Goal: Task Accomplishment & Management: Complete application form

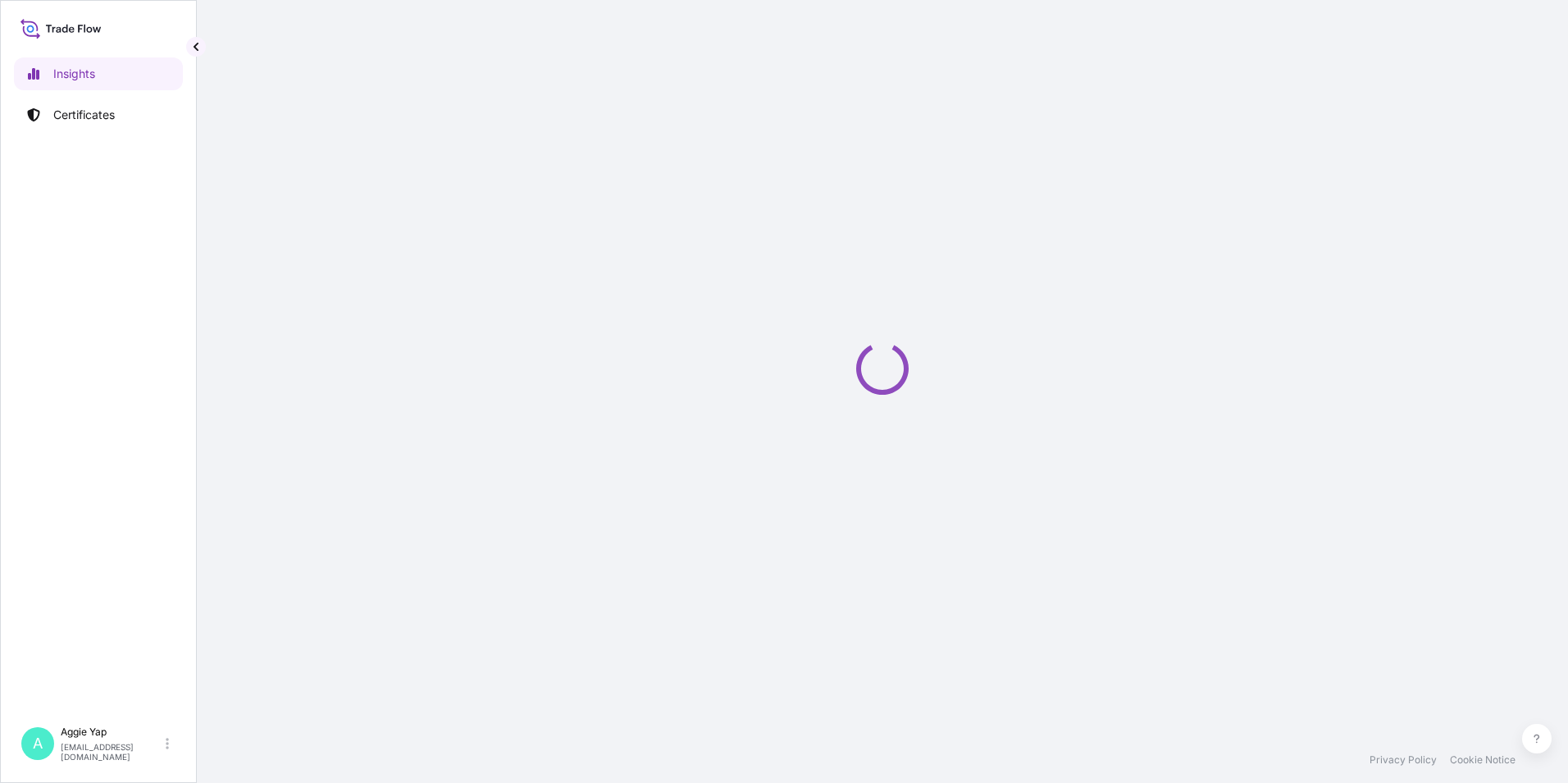
select select "2025"
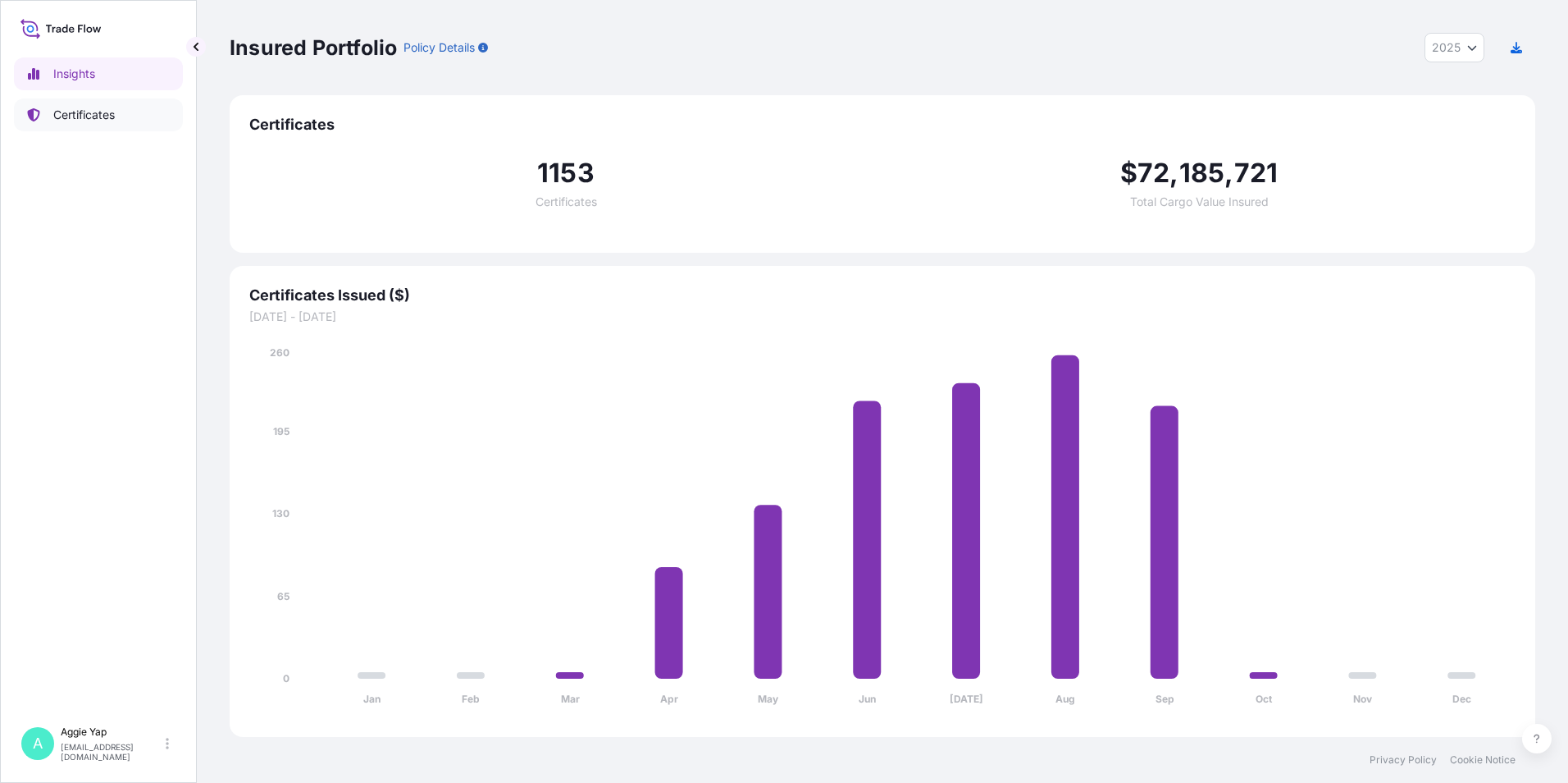
click at [85, 116] on p "Certificates" at bounding box center [84, 115] width 62 height 17
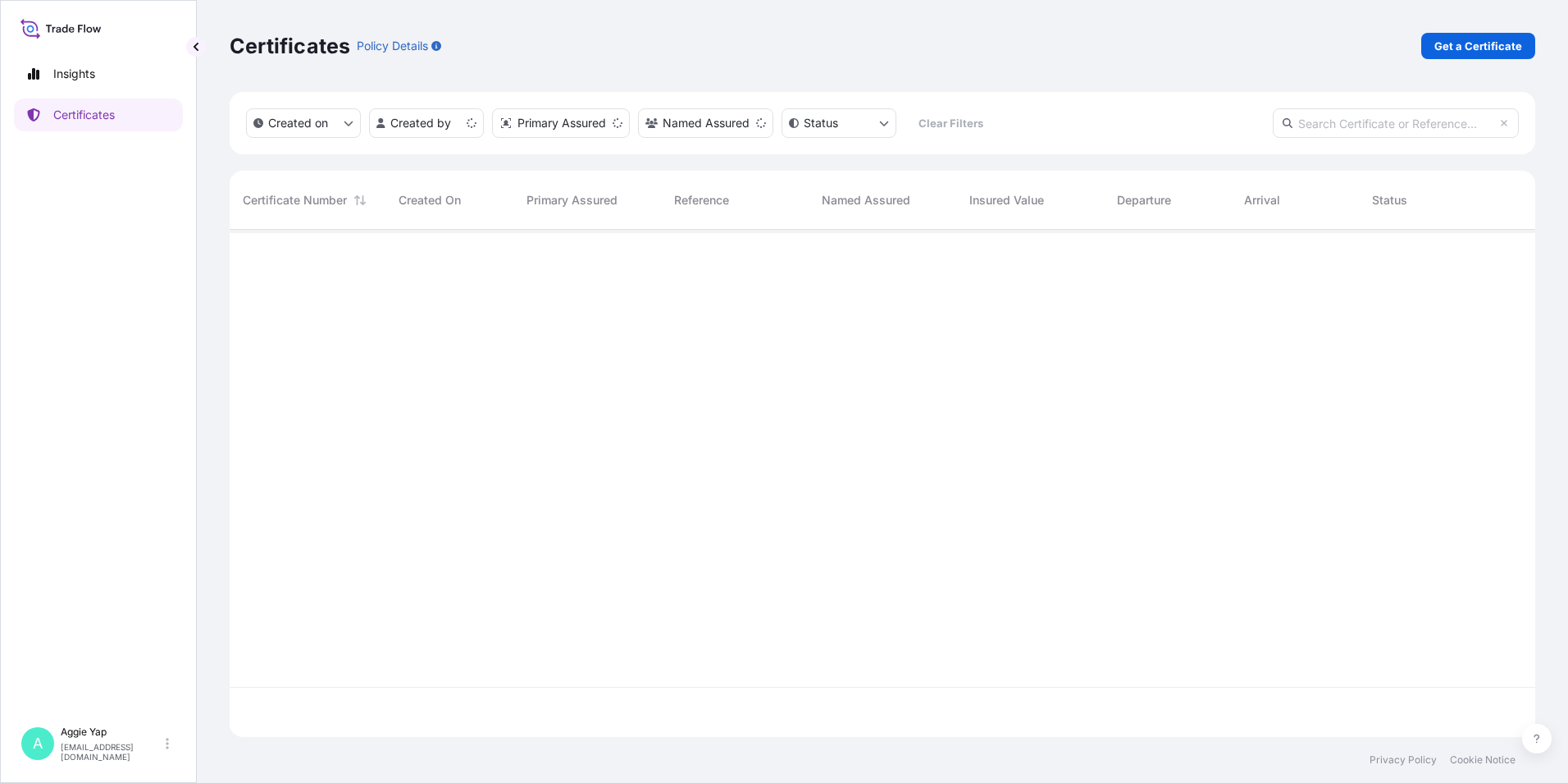
scroll to position [503, 1294]
click at [1481, 45] on p "Get a Certificate" at bounding box center [1479, 46] width 88 height 17
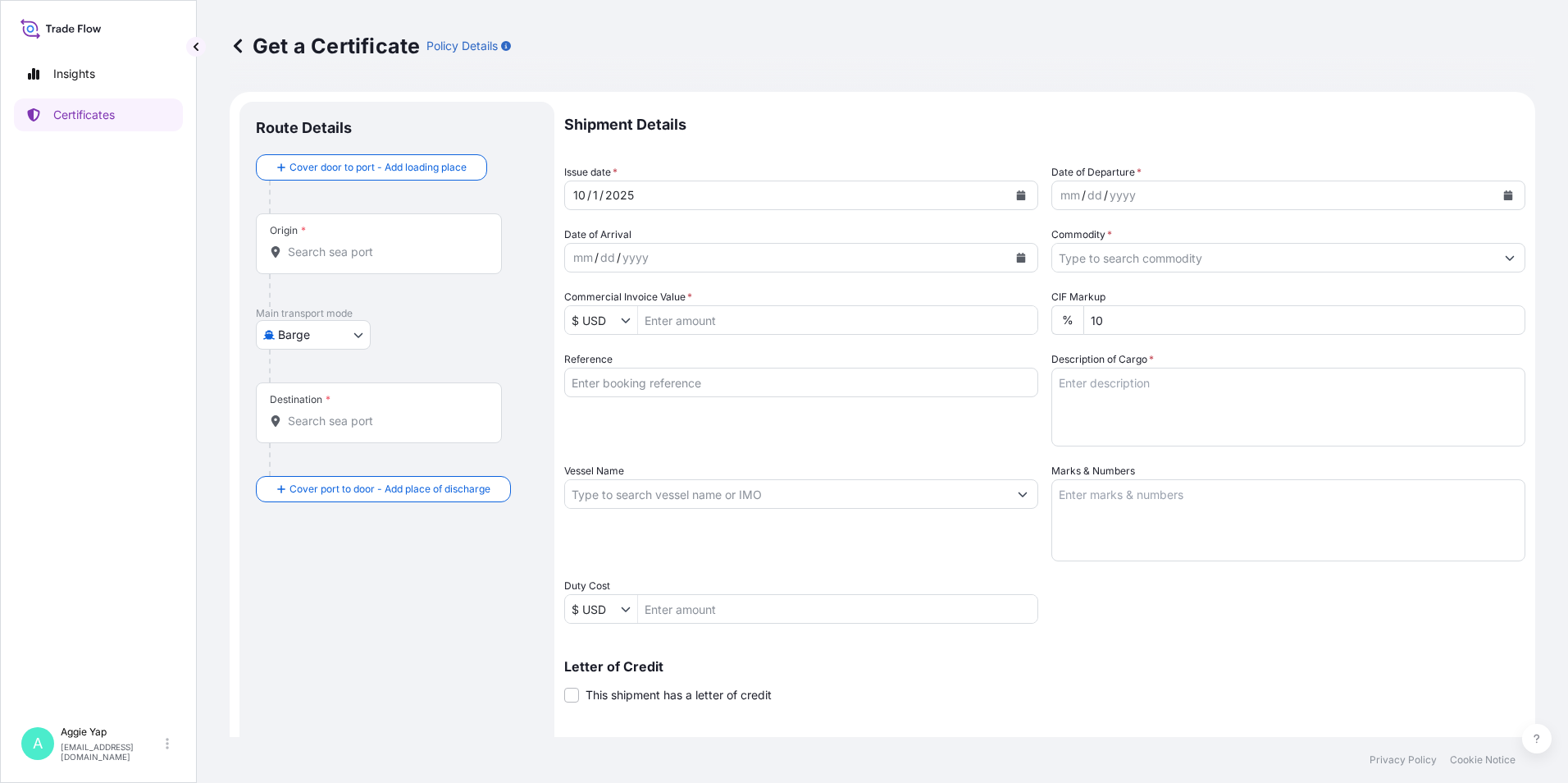
click at [332, 335] on body "Insights Certificates A Aggie Yap sg.lubrizolbdp@bdpint.com Get a Certificate P…" at bounding box center [784, 392] width 1568 height 783
click at [298, 526] on span "Ocean Vessel" at bounding box center [323, 525] width 73 height 17
select select "Ocean Vessel"
click at [337, 253] on input "Origin *" at bounding box center [385, 258] width 194 height 17
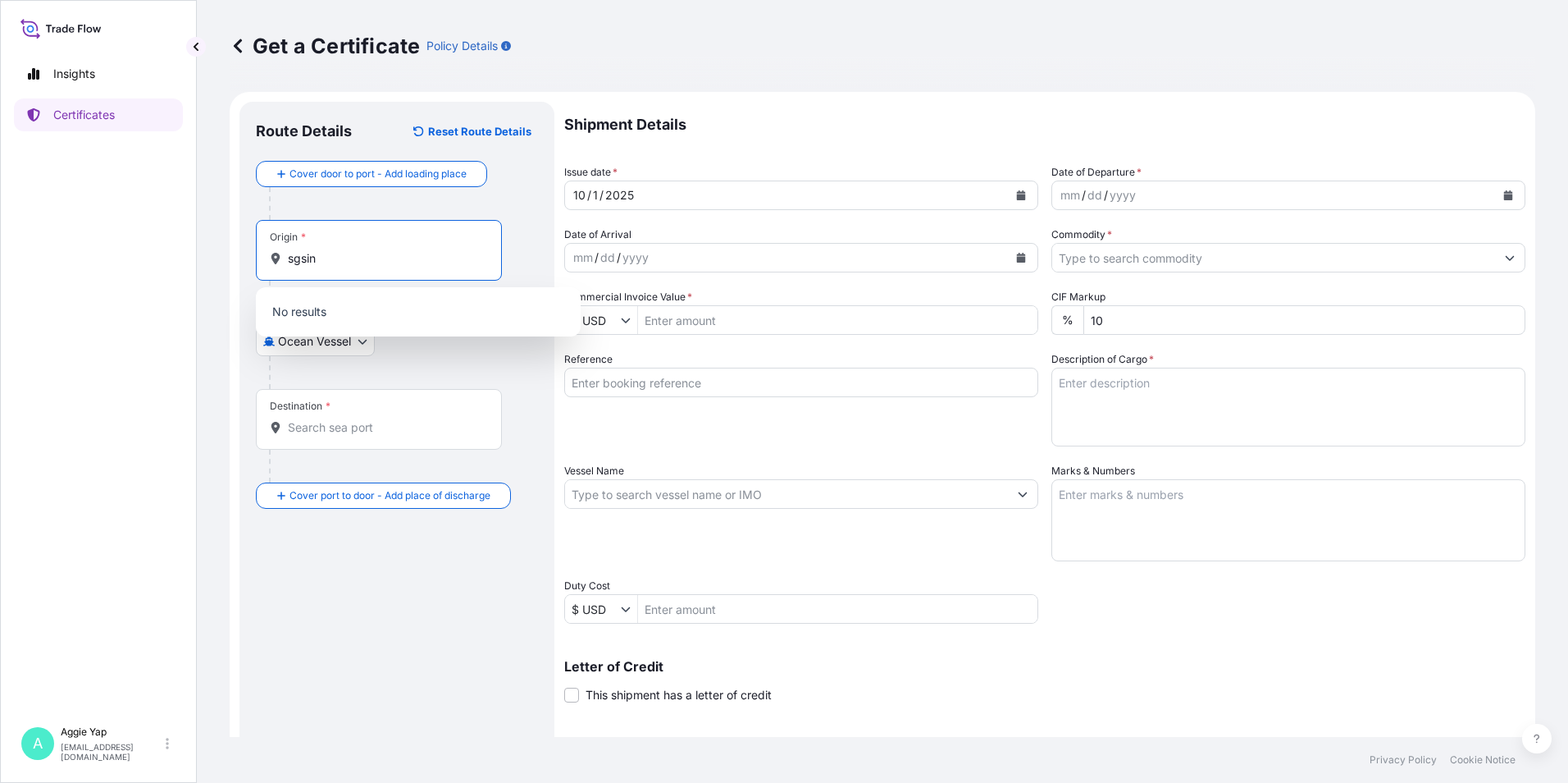
type input "sgsin"
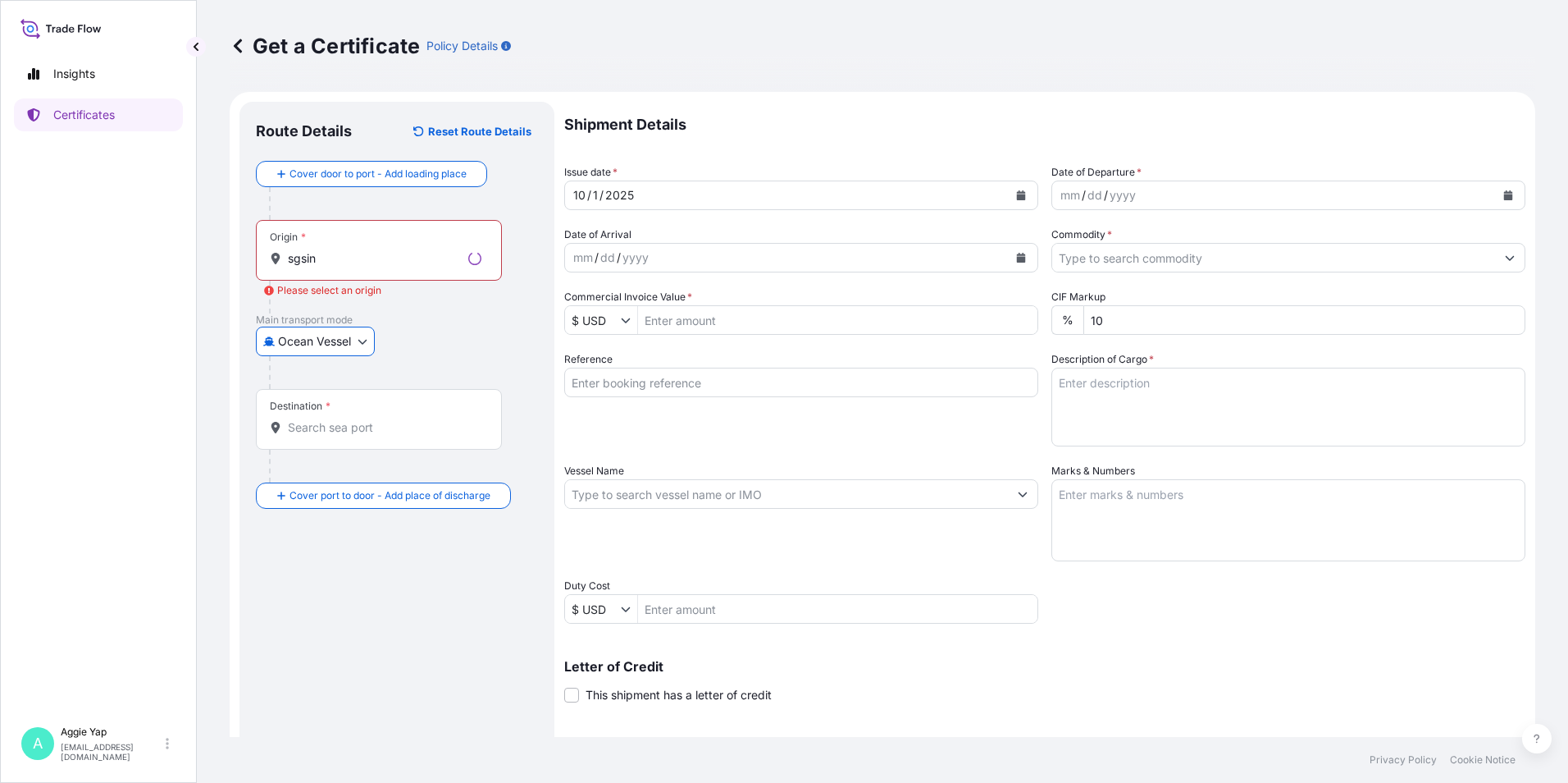
click at [377, 251] on input "sgsin" at bounding box center [375, 258] width 174 height 17
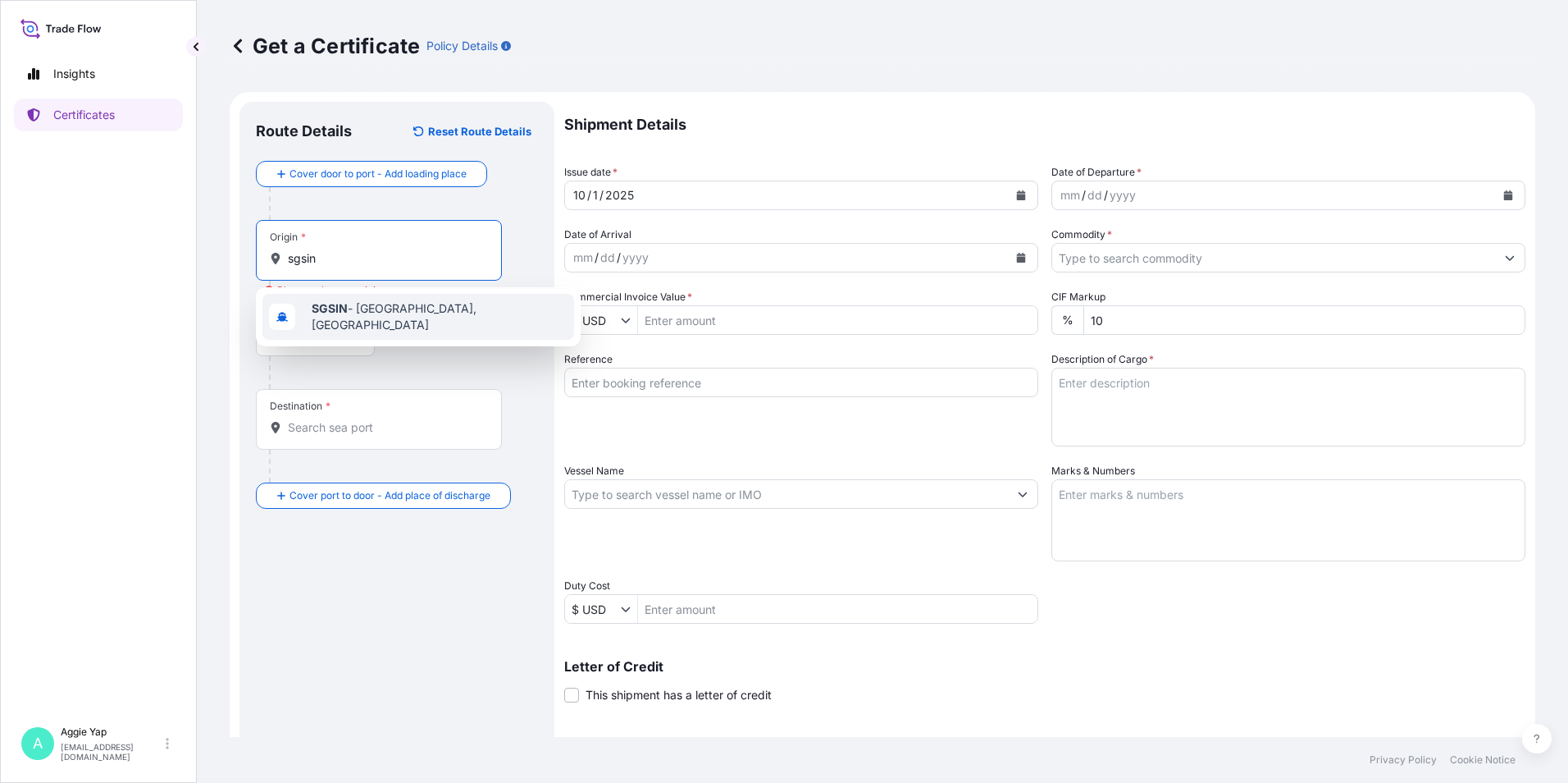
click at [338, 314] on b "SGSIN" at bounding box center [330, 309] width 36 height 14
type input "SGSIN - Singapore, Singapore"
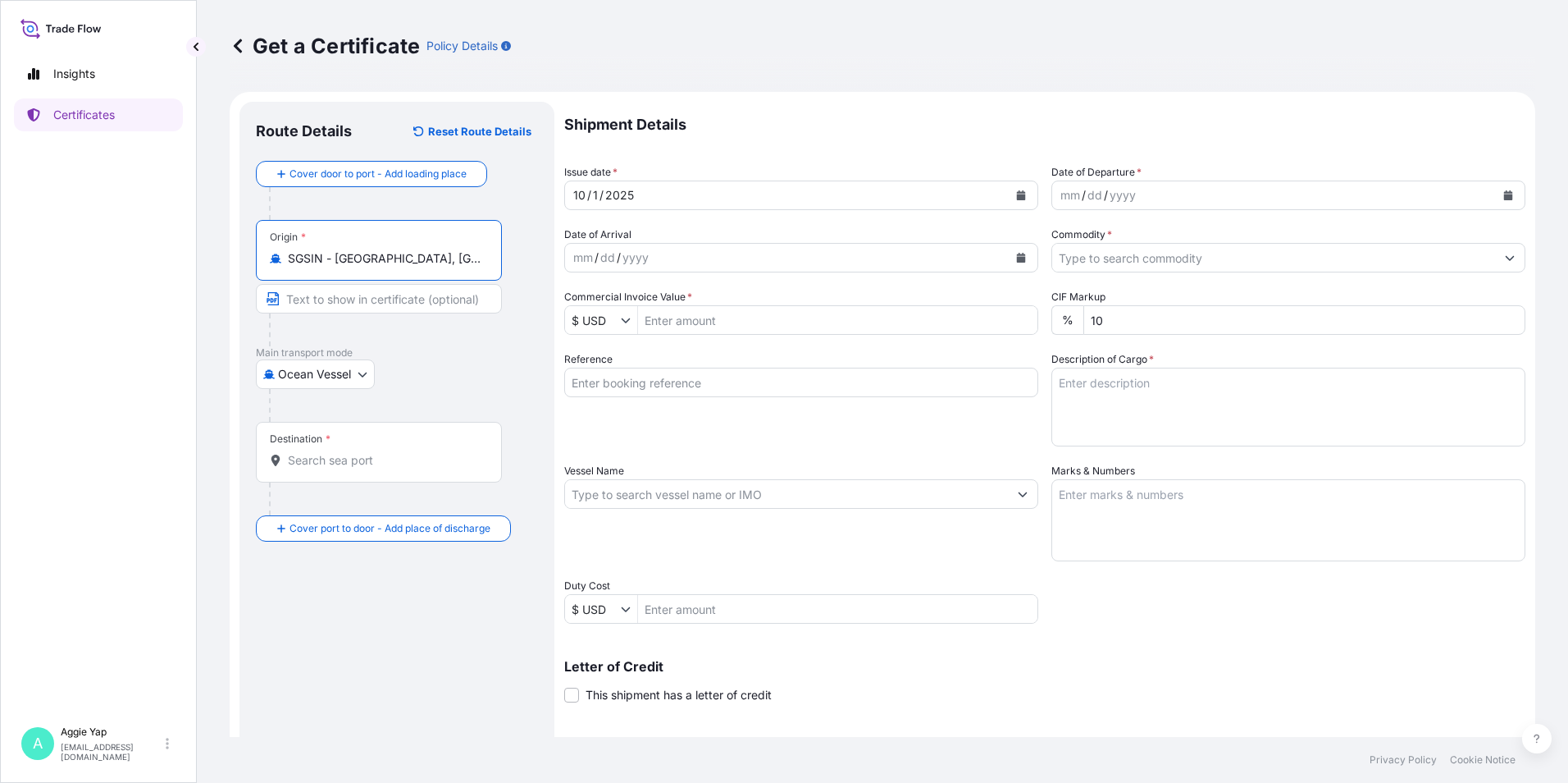
click at [314, 444] on div "Destination *" at bounding box center [300, 438] width 61 height 13
click at [314, 452] on input "Destination *" at bounding box center [385, 460] width 194 height 17
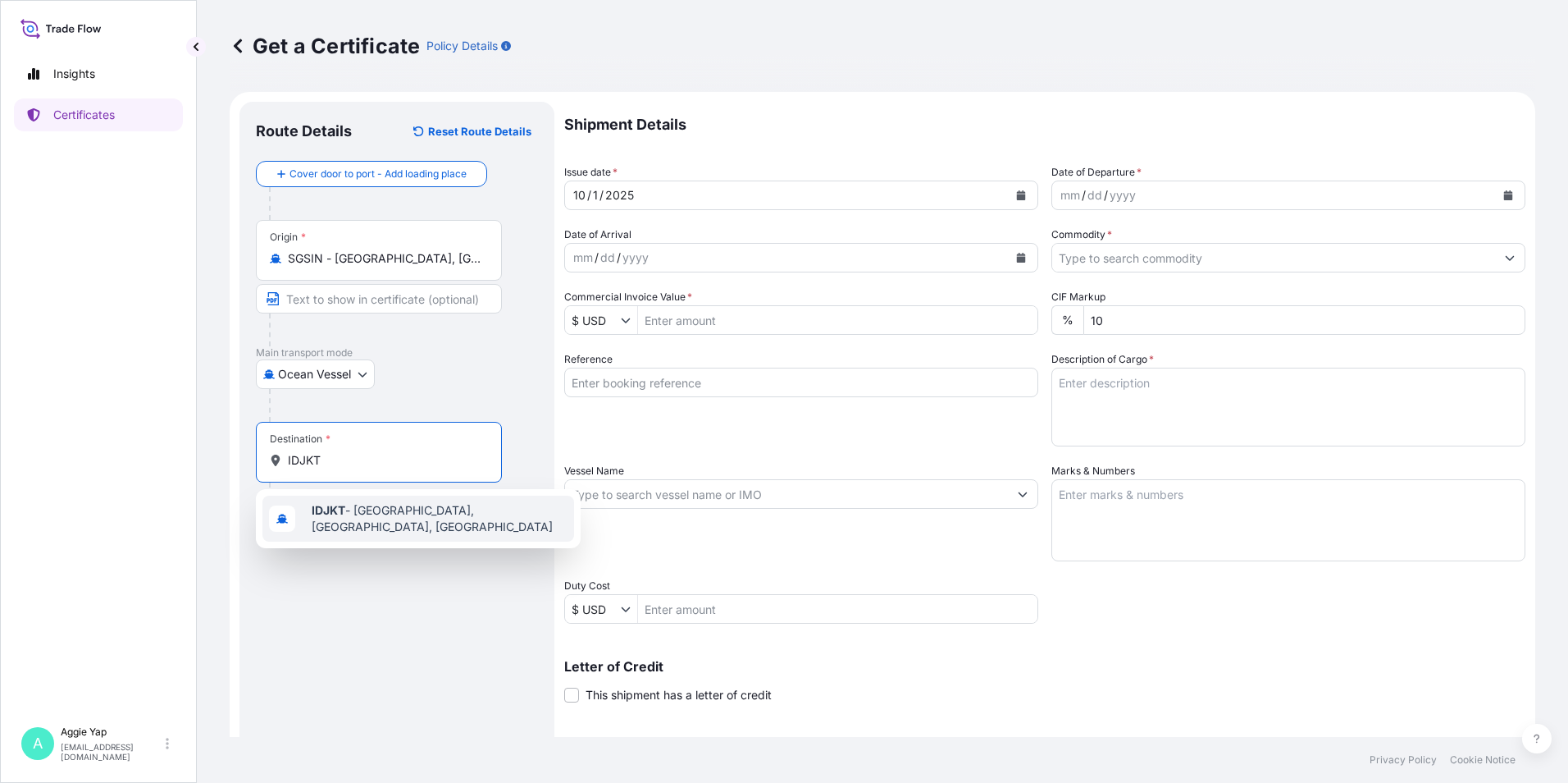
click at [359, 523] on span "IDJKT - Jakarta, Java, Indonesia" at bounding box center [440, 518] width 256 height 33
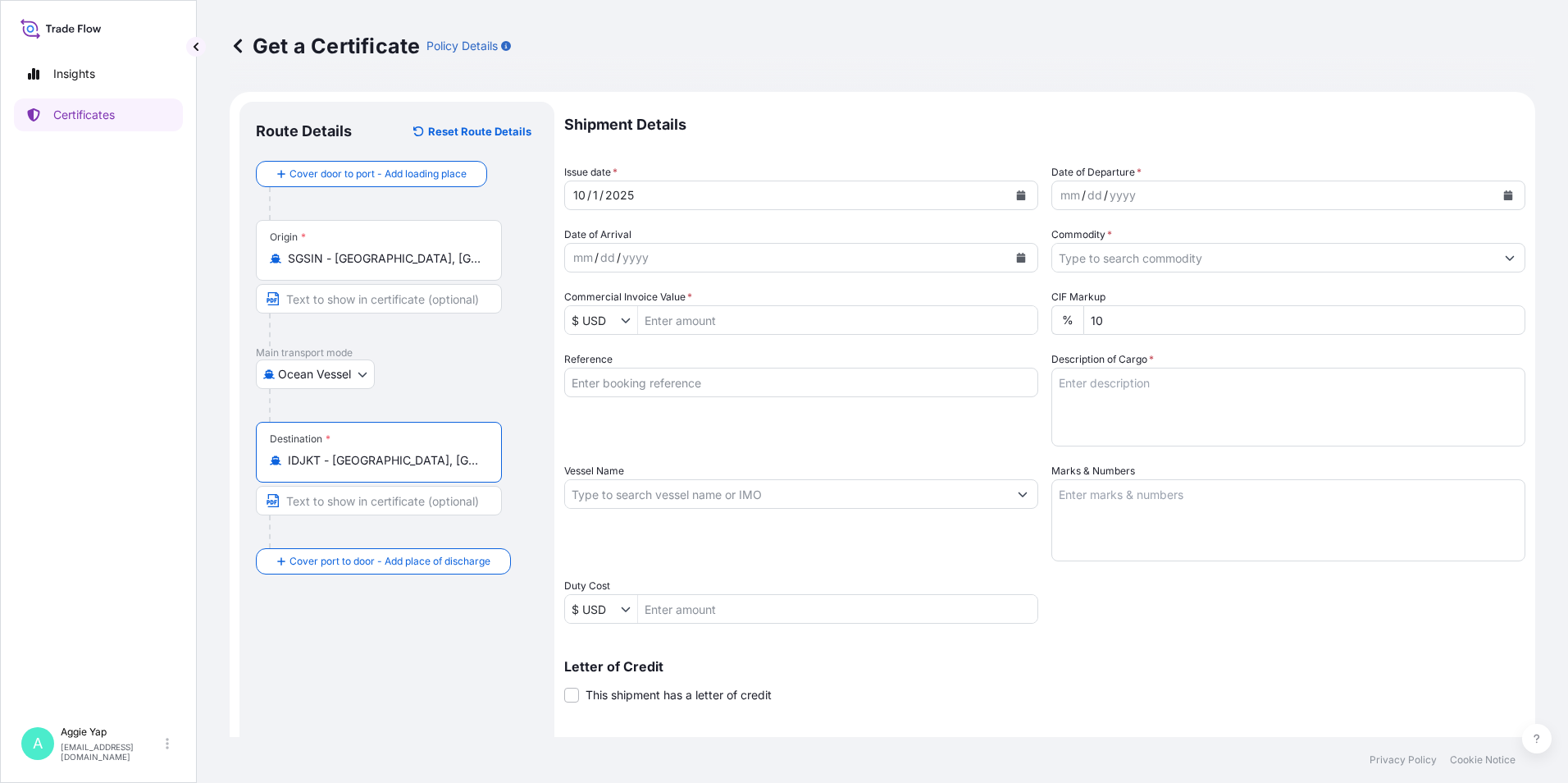
type input "IDJKT - Jakarta, Java, Indonesia"
click at [1025, 195] on button "Calendar" at bounding box center [1022, 196] width 26 height 26
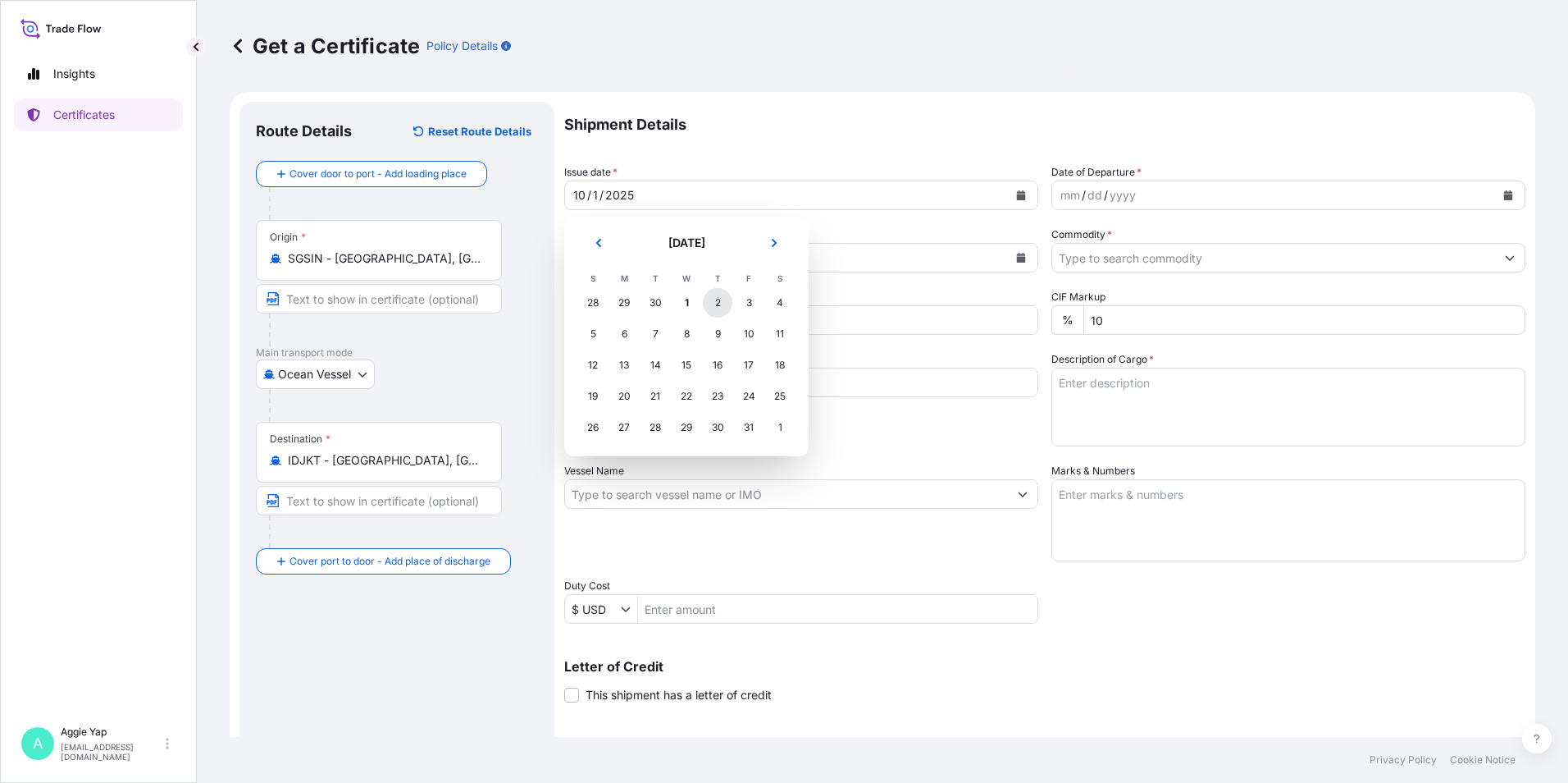
click at [725, 302] on div "2" at bounding box center [718, 303] width 30 height 30
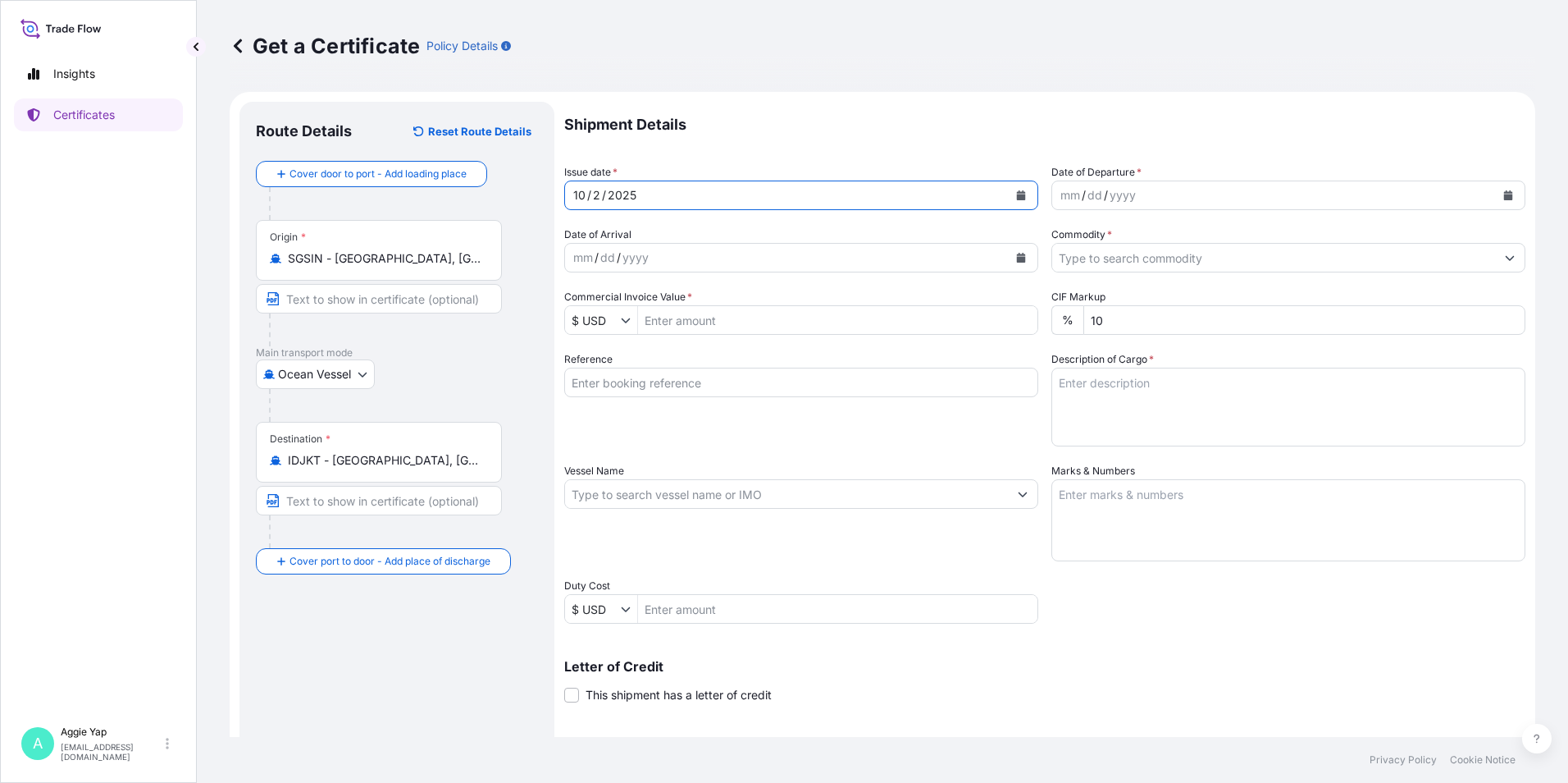
click at [1505, 195] on icon "Calendar" at bounding box center [1509, 195] width 9 height 10
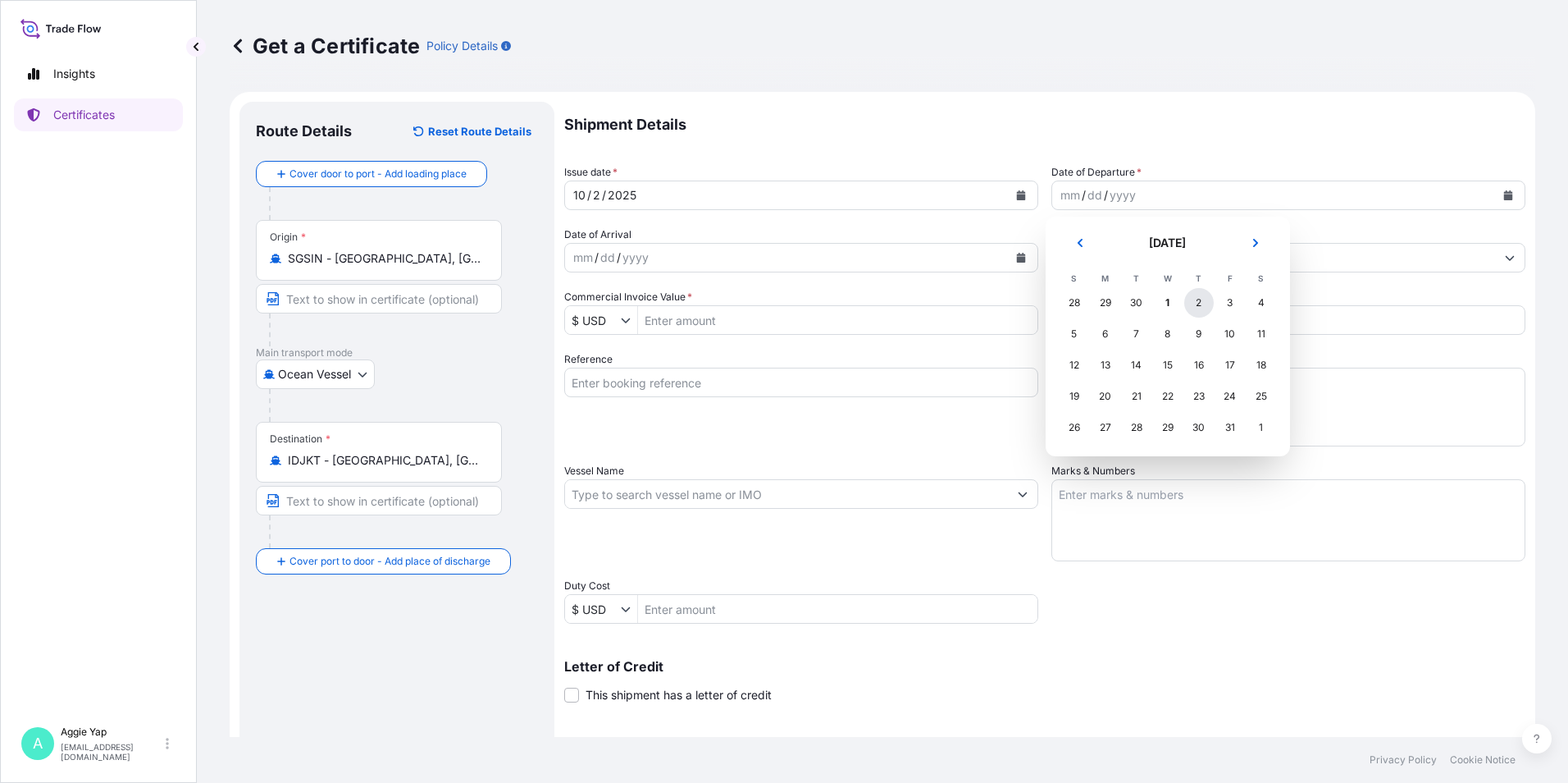
click at [1193, 306] on div "2" at bounding box center [1200, 303] width 30 height 30
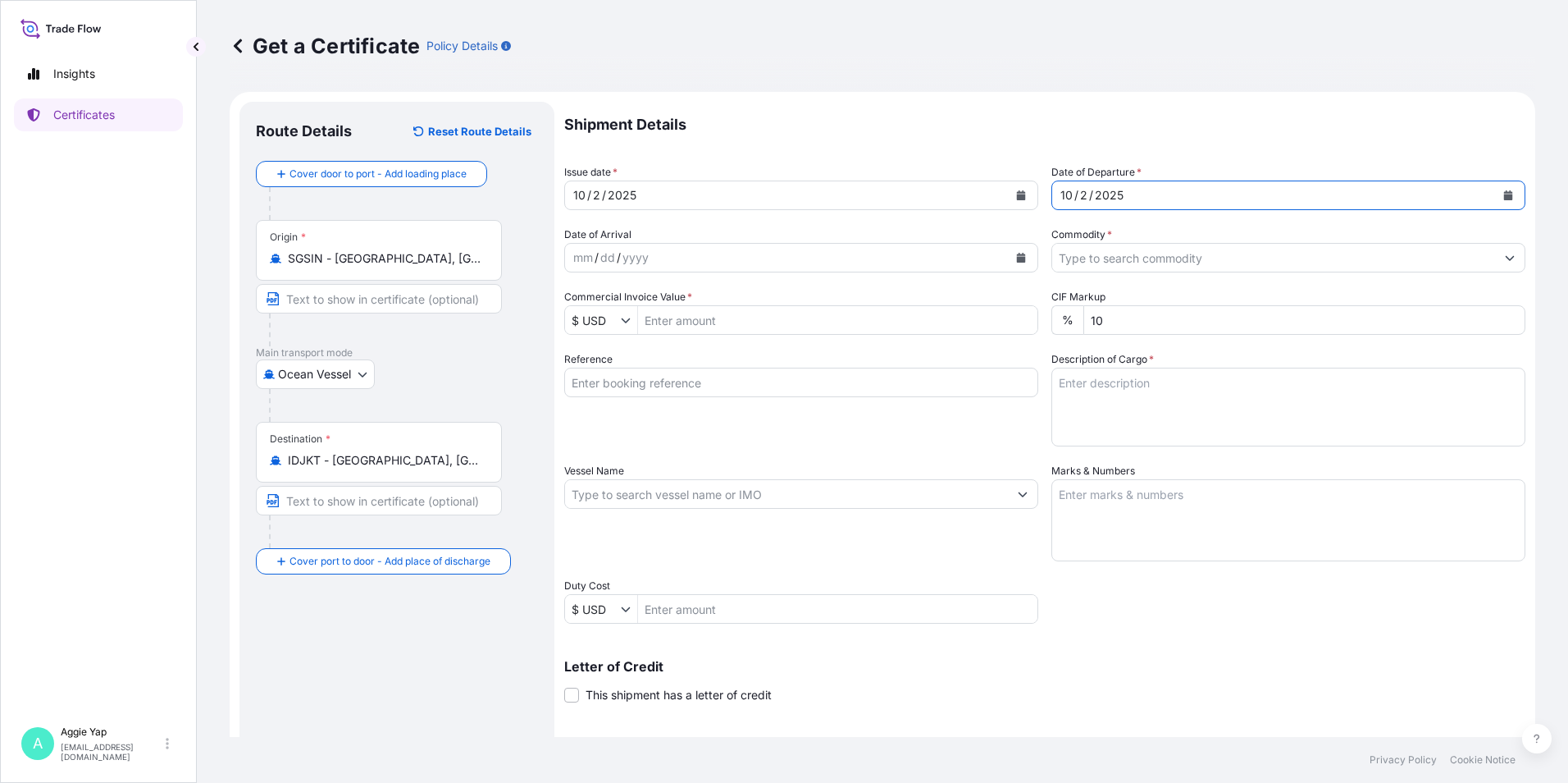
click at [1221, 252] on input "Commodity *" at bounding box center [1274, 257] width 443 height 30
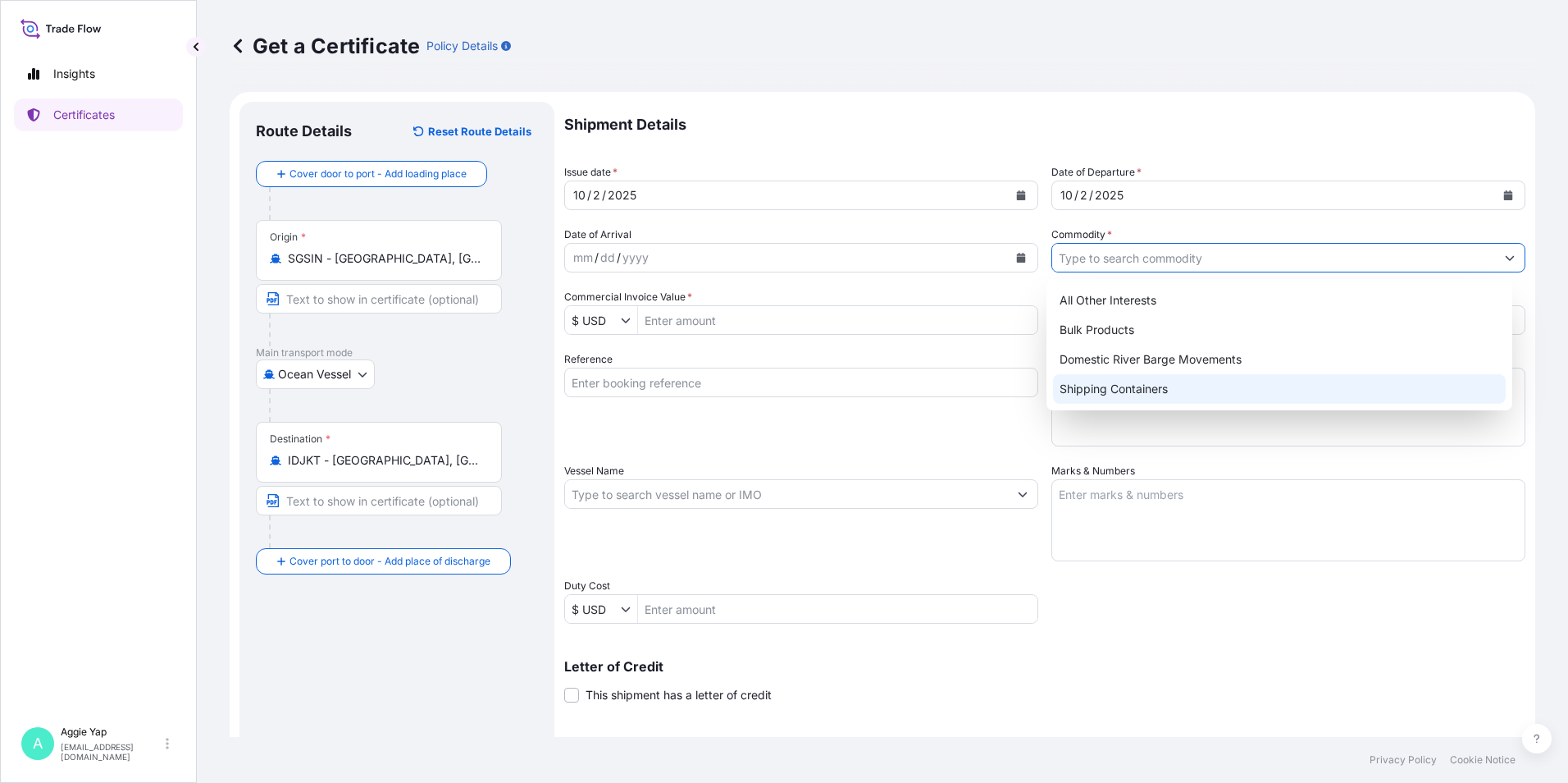
click at [1121, 385] on div "Shipping Containers" at bounding box center [1280, 389] width 454 height 30
type input "Shipping Containers"
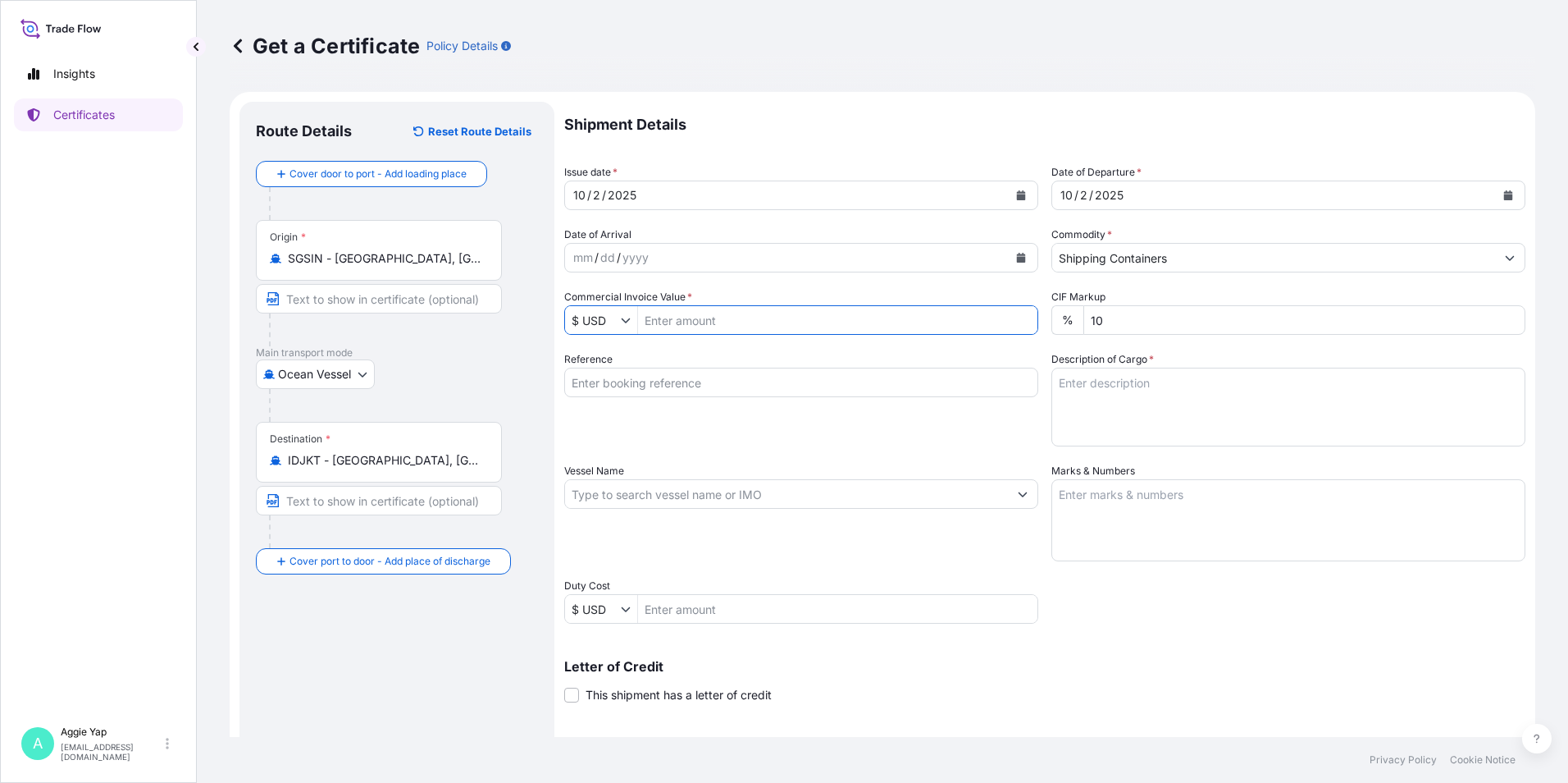
click at [773, 327] on input "Commercial Invoice Value *" at bounding box center [837, 320] width 399 height 30
type input "49,186.72"
drag, startPoint x: 879, startPoint y: 459, endPoint x: 1033, endPoint y: 406, distance: 162.9
click at [887, 457] on div "Shipment Details Issue date * 10 / 2 / 2025 Date of Departure * 10 / 2 / 2025 D…" at bounding box center [1044, 492] width 962 height 782
click at [673, 384] on input "Reference" at bounding box center [801, 383] width 474 height 30
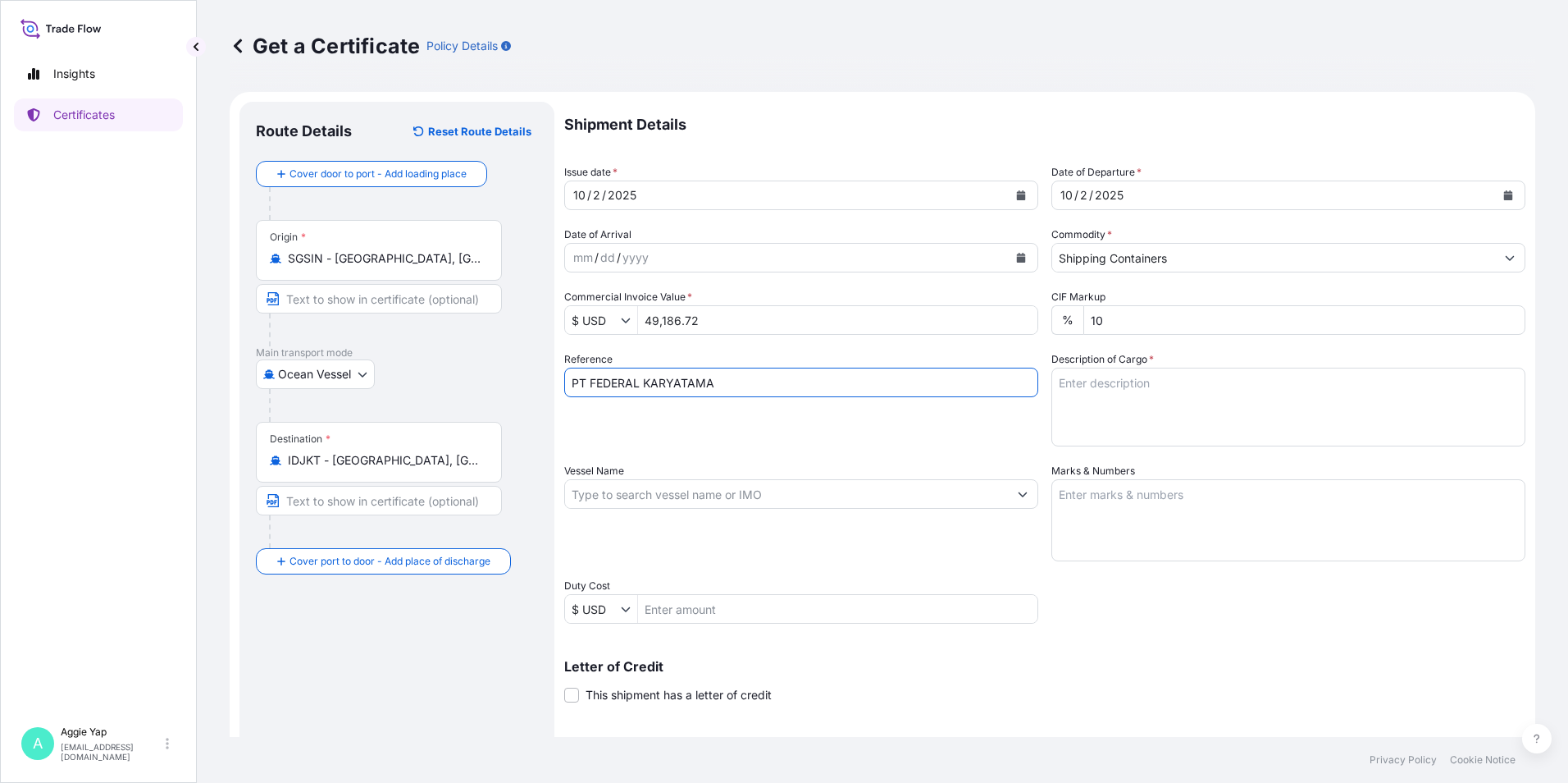
type input "PT FEDERAL KARYATAMA"
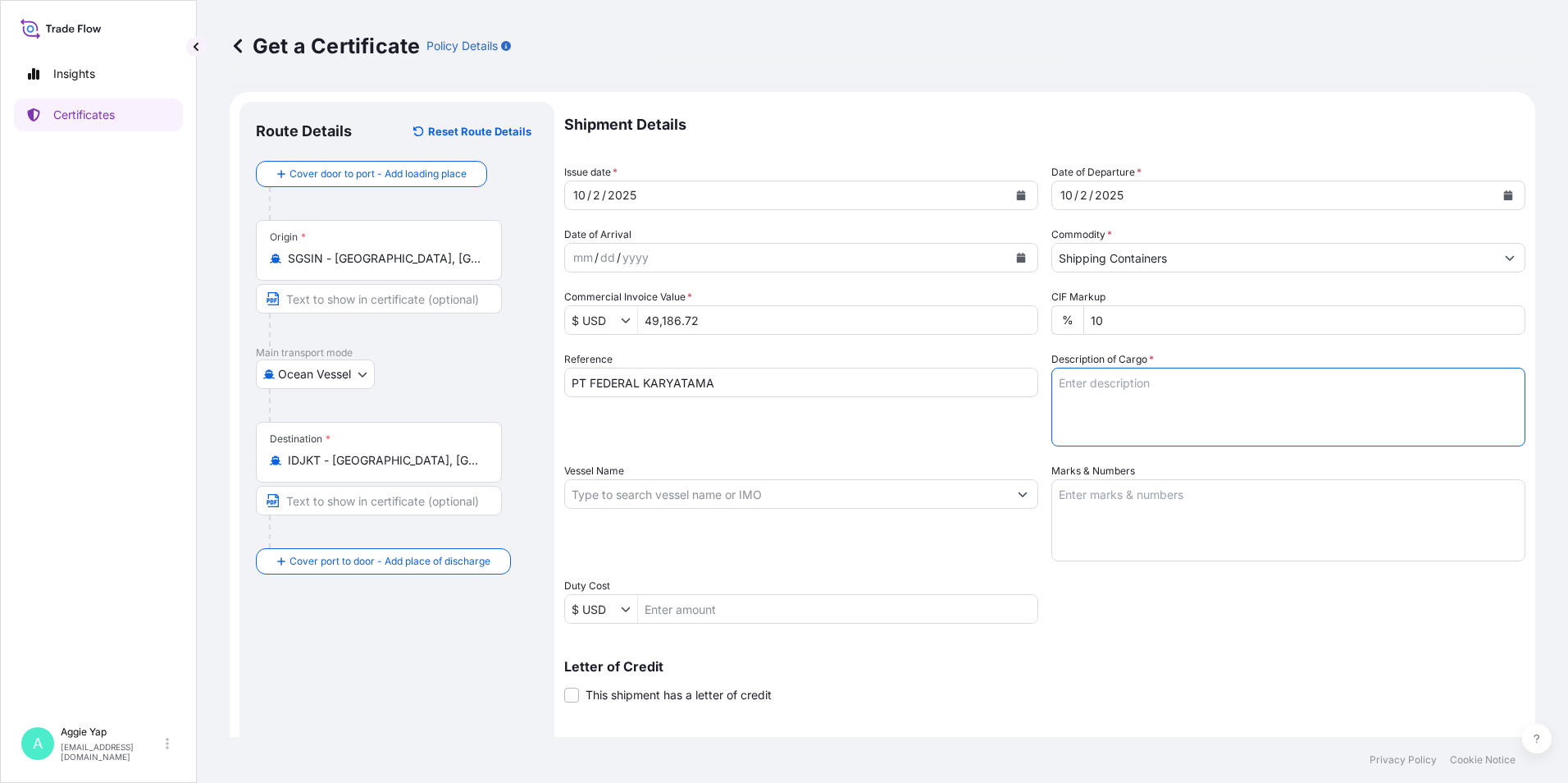
click at [1103, 396] on textarea "Description of Cargo *" at bounding box center [1289, 406] width 474 height 78
click at [1146, 403] on textarea "Description of Cargo *" at bounding box center [1289, 406] width 474 height 78
paste textarea "ADDITIVES FOR LUBRICATING OIL:"
paste textarea "CN 3437"
paste textarea "CN 1418"
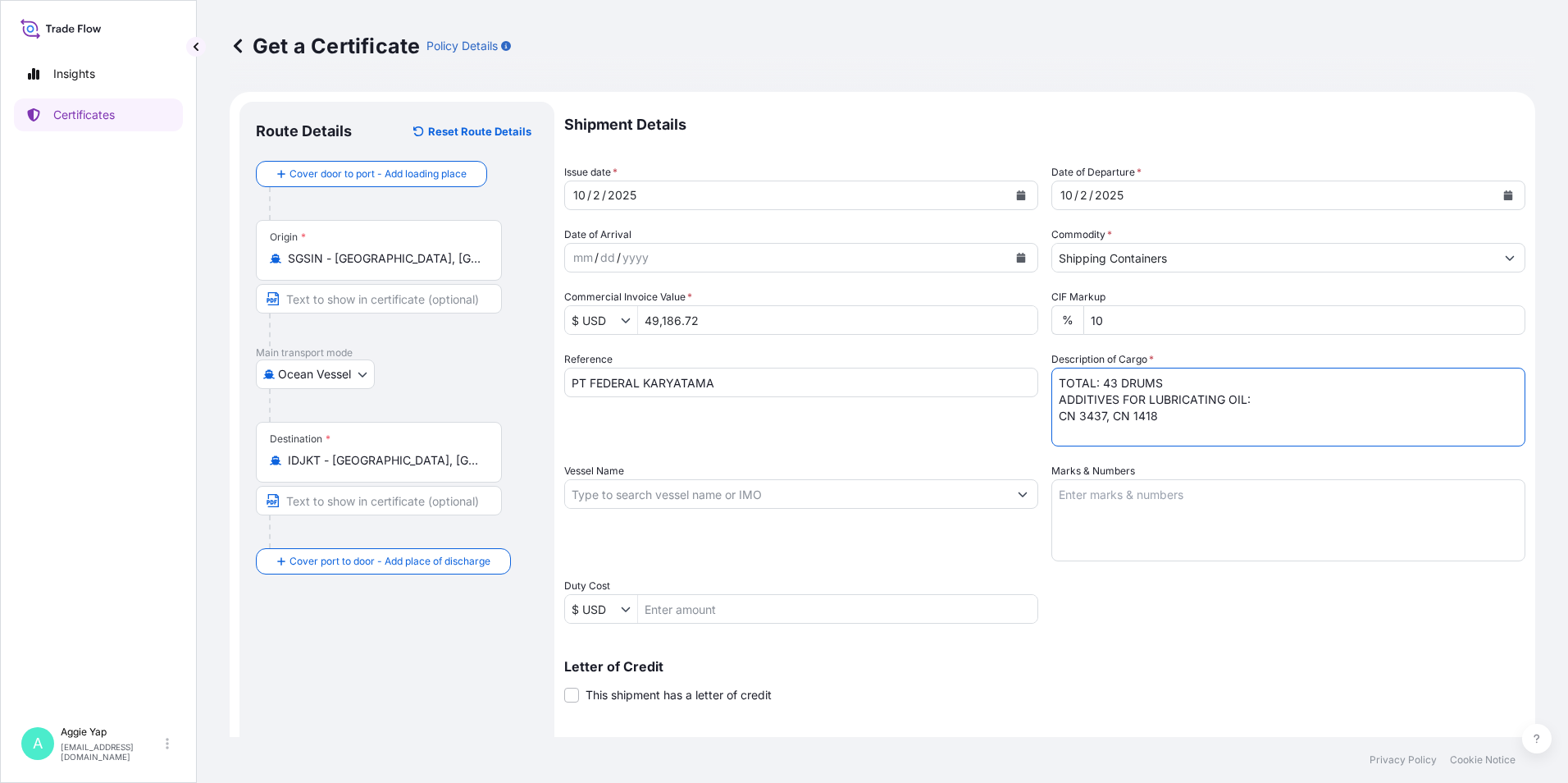
paste textarea "ORDER NO: PO-25-022951"
click at [1267, 421] on textarea "TOTAL: 43 DRUMS ADDITIVES FOR LUBRICATING OIL: CN 3437, CN 1418 ORDER NO: PO-25…" at bounding box center [1289, 406] width 474 height 78
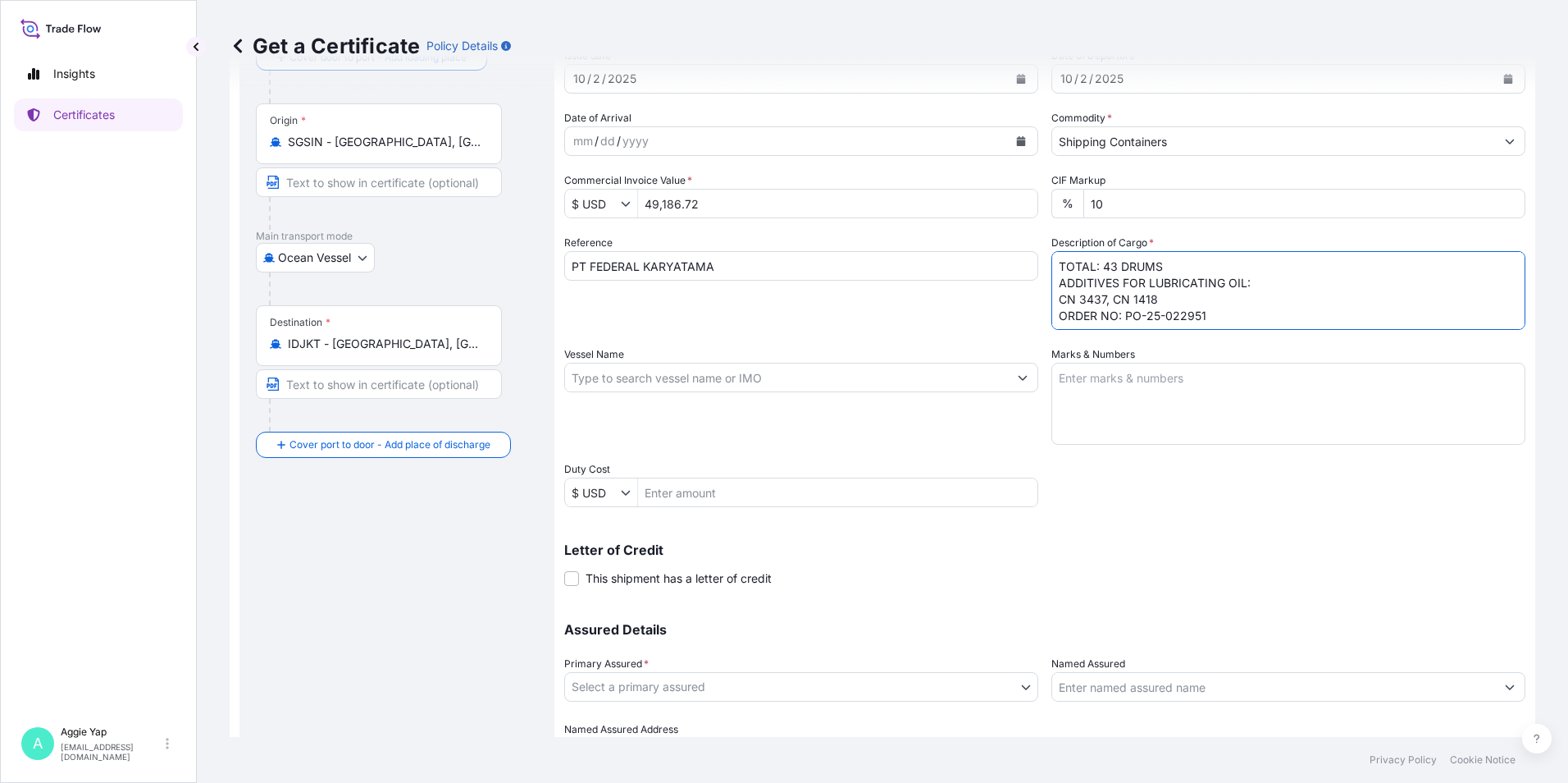
scroll to position [203, 0]
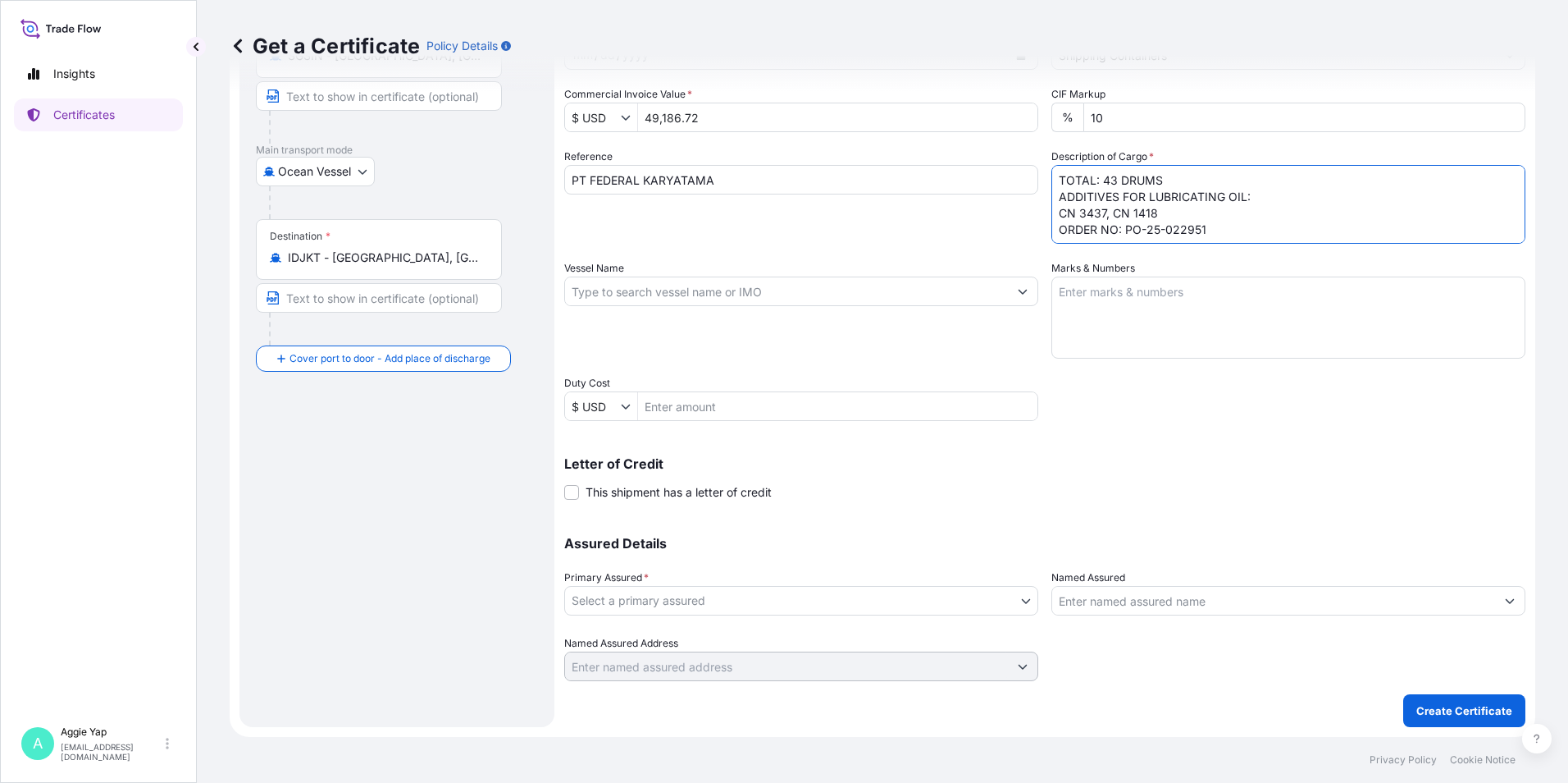
type textarea "TOTAL: 43 DRUMS ADDITIVES FOR LUBRICATING OIL: CN 3437, CN 1418 ORDER NO: PO-25…"
click at [739, 286] on input "Vessel Name" at bounding box center [786, 292] width 443 height 30
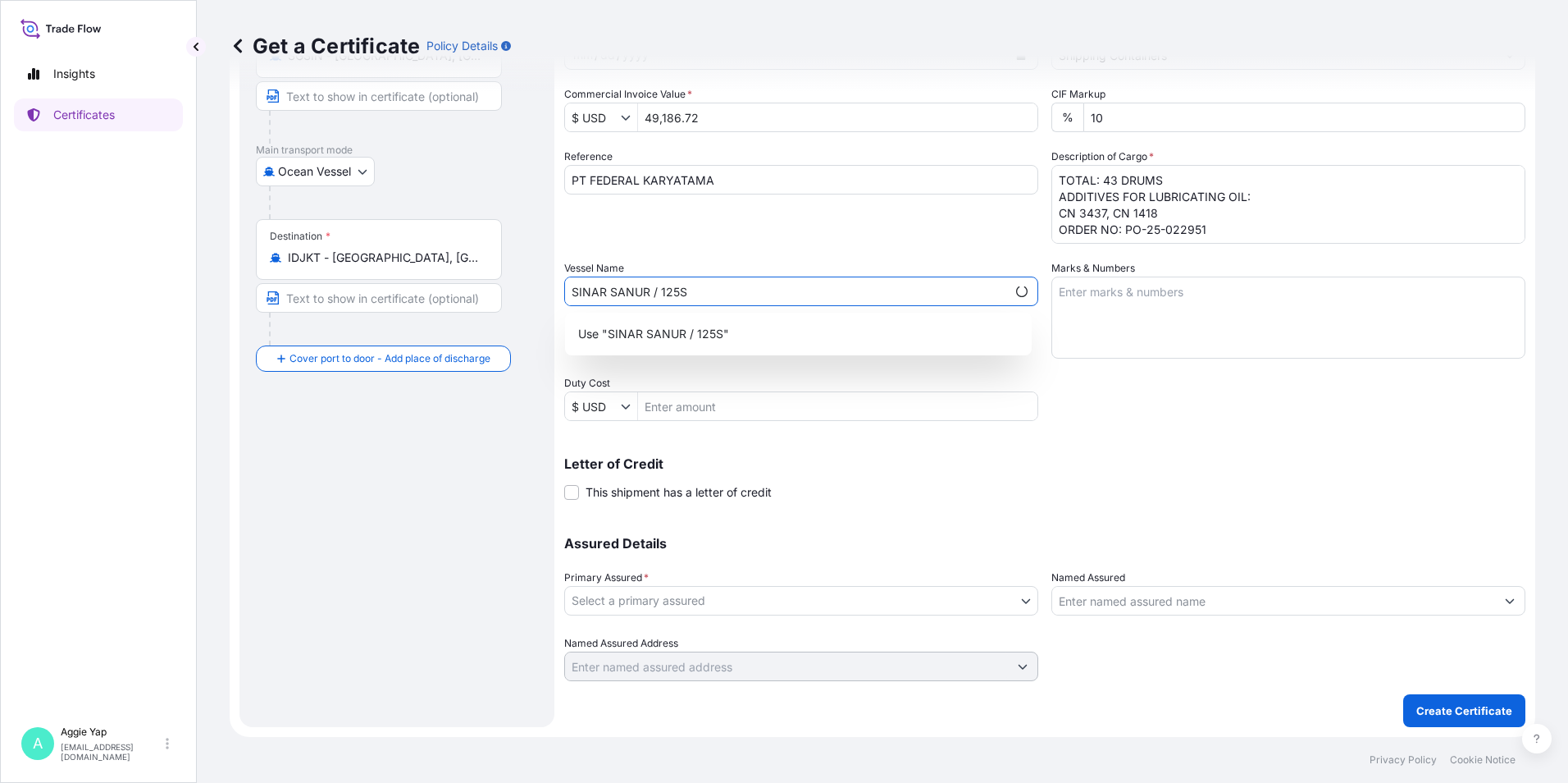
type input "SINAR SANUR / 125S"
click at [685, 334] on p "Use "SINAR SANUR / 125S"" at bounding box center [653, 333] width 151 height 17
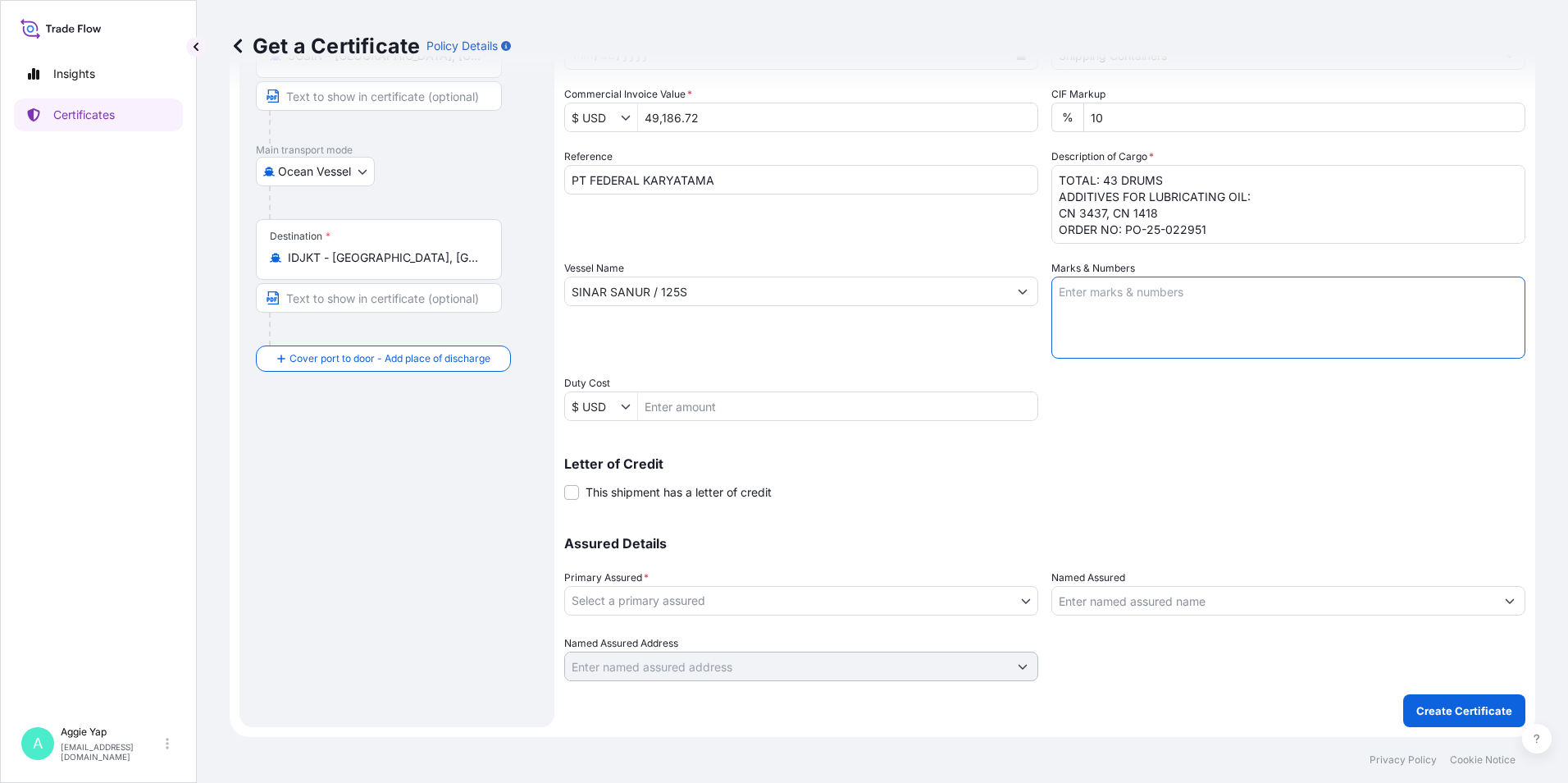
click at [1118, 302] on textarea "Marks & Numbers" at bounding box center [1289, 317] width 474 height 82
type textarea "AS PER BILL OF LADING"
click at [1032, 491] on div "Letter of Credit This shipment has a letter of credit Letter of credit * Letter…" at bounding box center [1044, 478] width 962 height 43
click at [978, 503] on div "Shipment Details Issue date * 10 / 2 / 2025 Date of Departure * 10 / 2 / 2025 D…" at bounding box center [1044, 290] width 962 height 782
click at [662, 598] on body "Insights Certificates A Aggie Yap sg.lubrizolbdp@bdpint.com Get a Certificate P…" at bounding box center [784, 392] width 1568 height 783
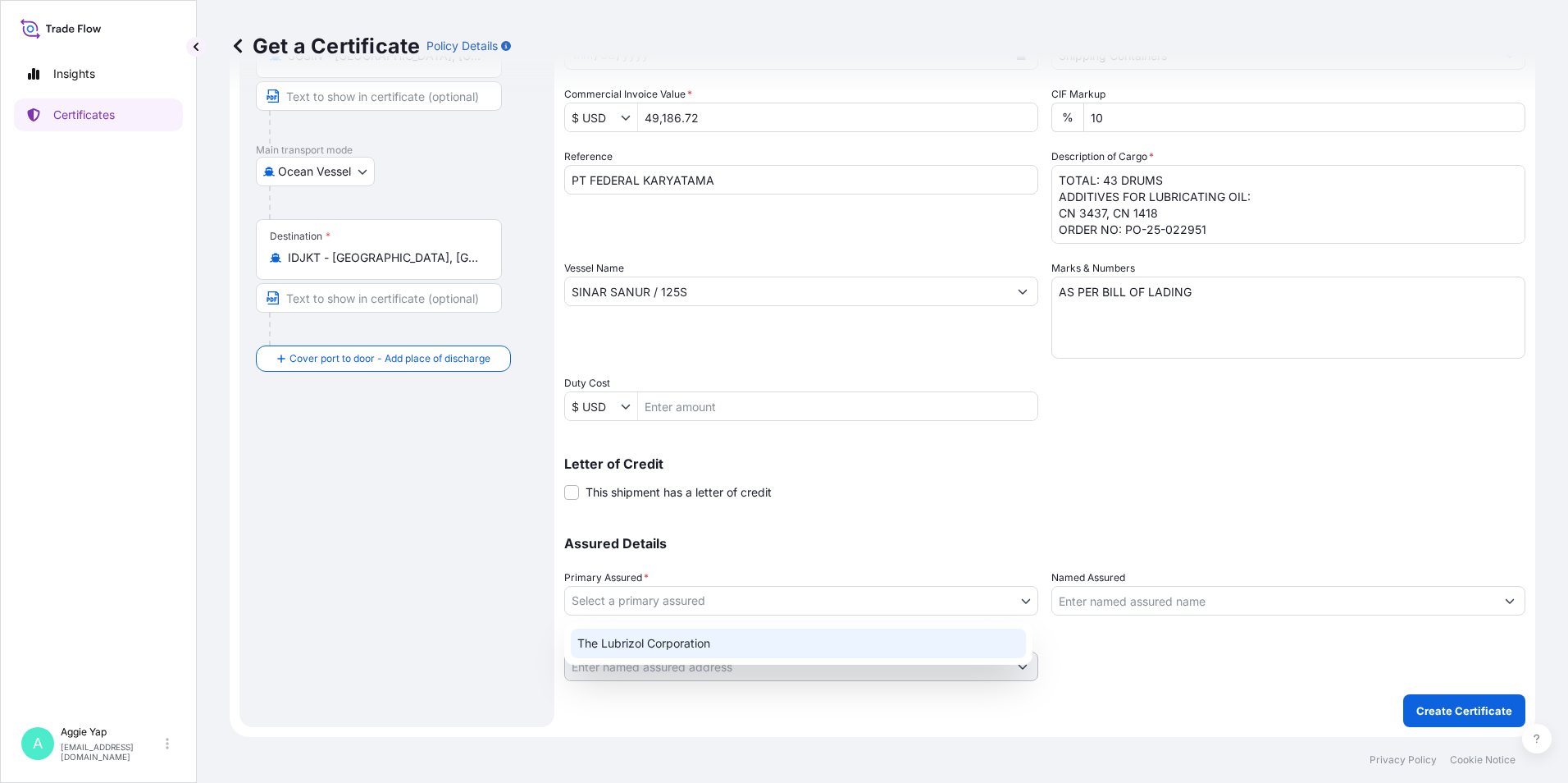
click at [664, 645] on div "The Lubrizol Corporation" at bounding box center [799, 644] width 456 height 30
select select "31566"
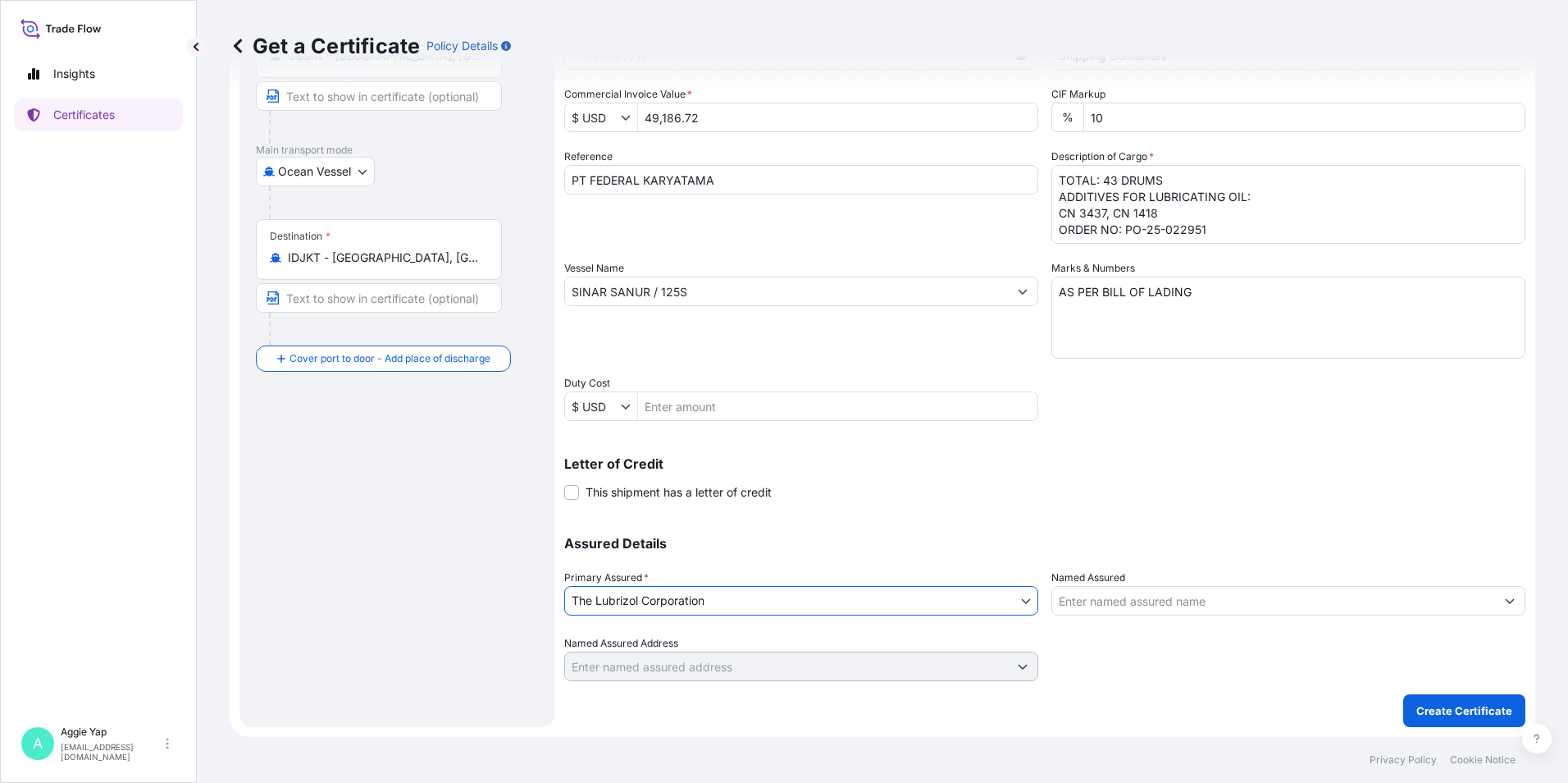
click at [1141, 602] on input "Named Assured" at bounding box center [1274, 600] width 443 height 30
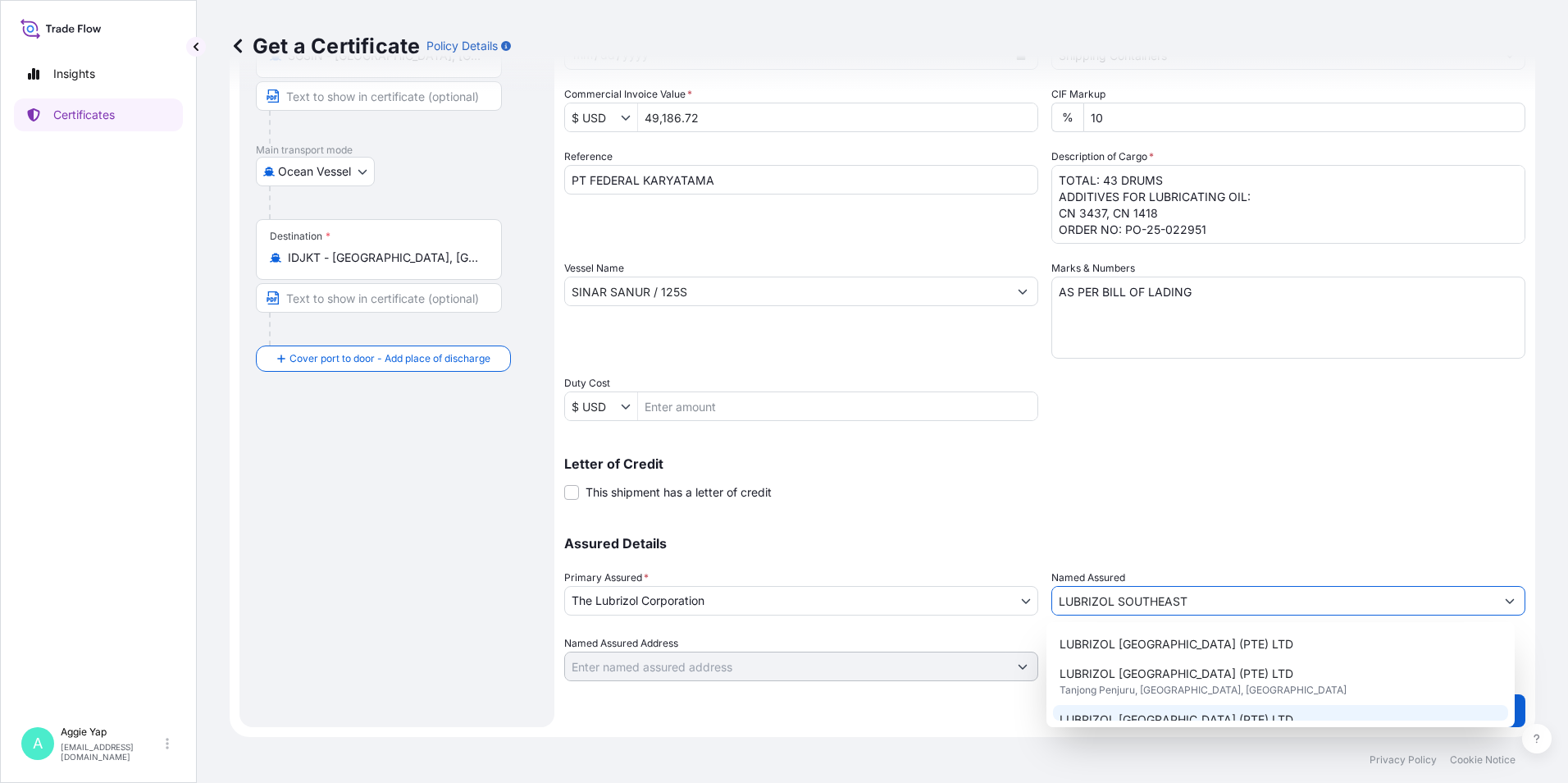
scroll to position [82, 0]
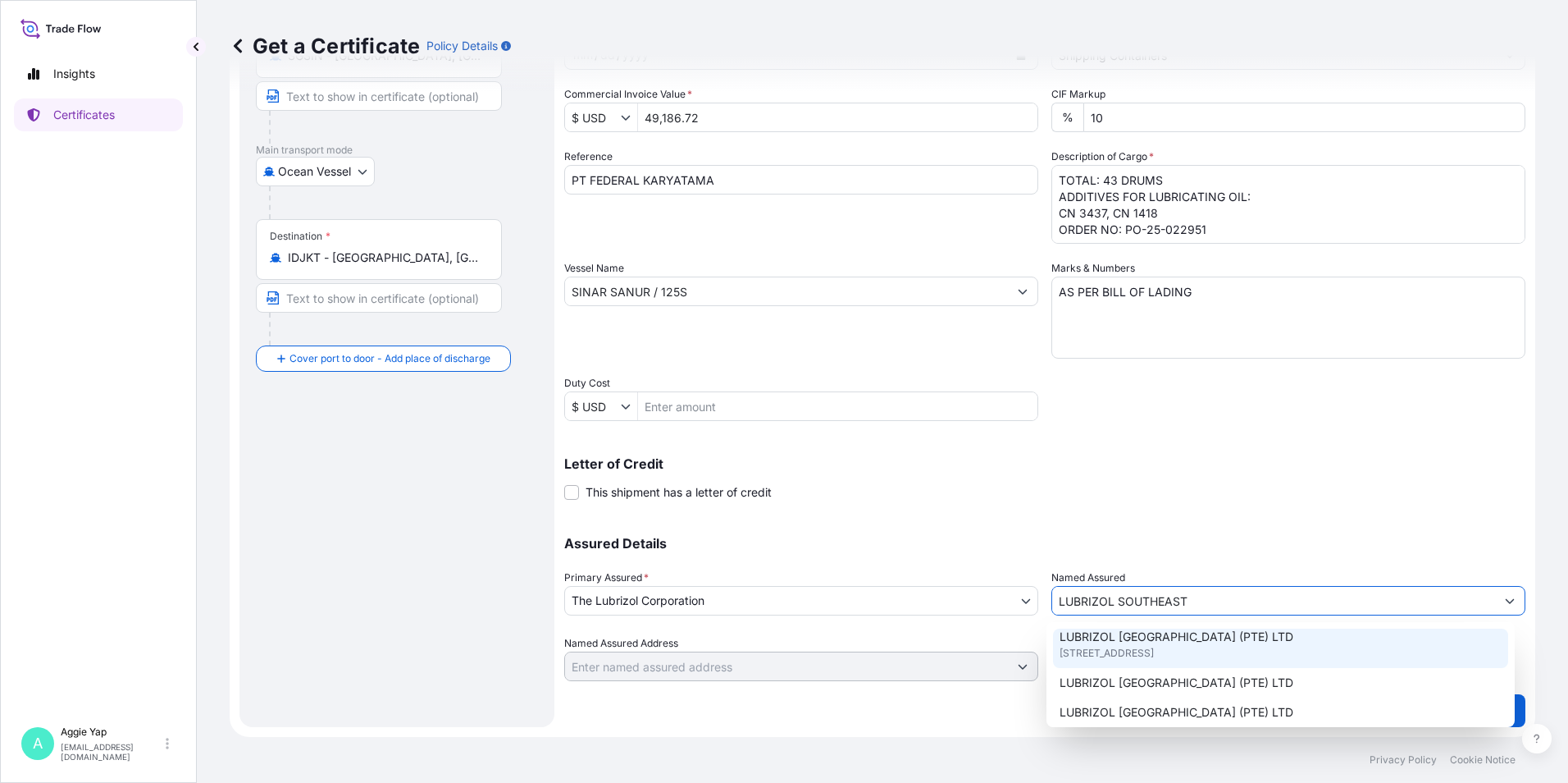
click at [1142, 652] on span "44 Tanjong Penjuru, Singapore, Singapore" at bounding box center [1106, 652] width 94 height 17
type input "LUBRIZOL SOUTHEAST ASIA (PTE) LTD"
type input "44 Tanjong Penjuru, Singapore"
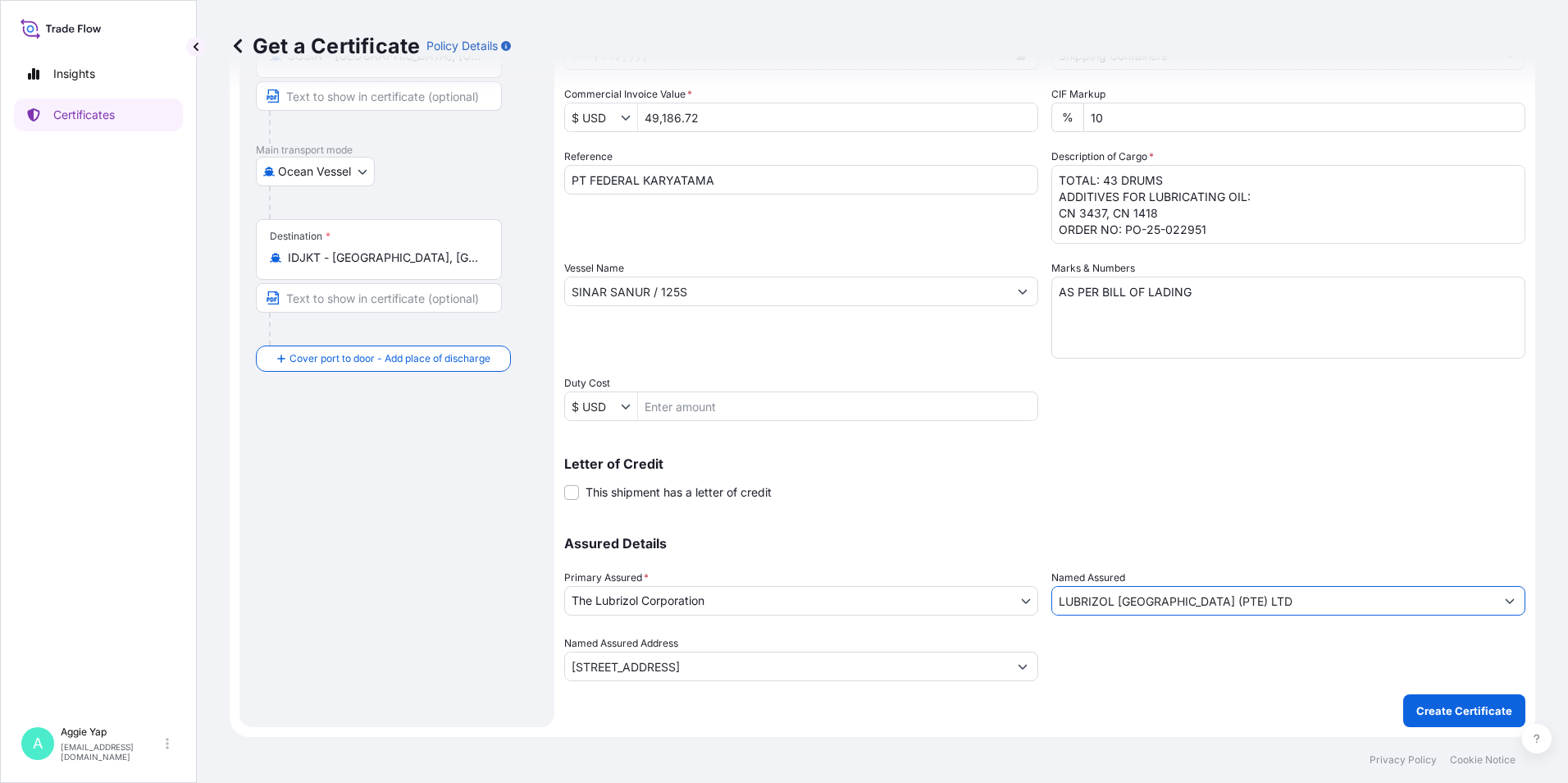
type input "LUBRIZOL SOUTHEAST ASIA (PTE) LTD"
drag, startPoint x: 1096, startPoint y: 702, endPoint x: 1181, endPoint y: 692, distance: 85.6
click at [1098, 701] on div "Shipment Details Issue date * 10 / 2 / 2025 Date of Departure * 10 / 2 / 2025 D…" at bounding box center [1044, 313] width 962 height 828
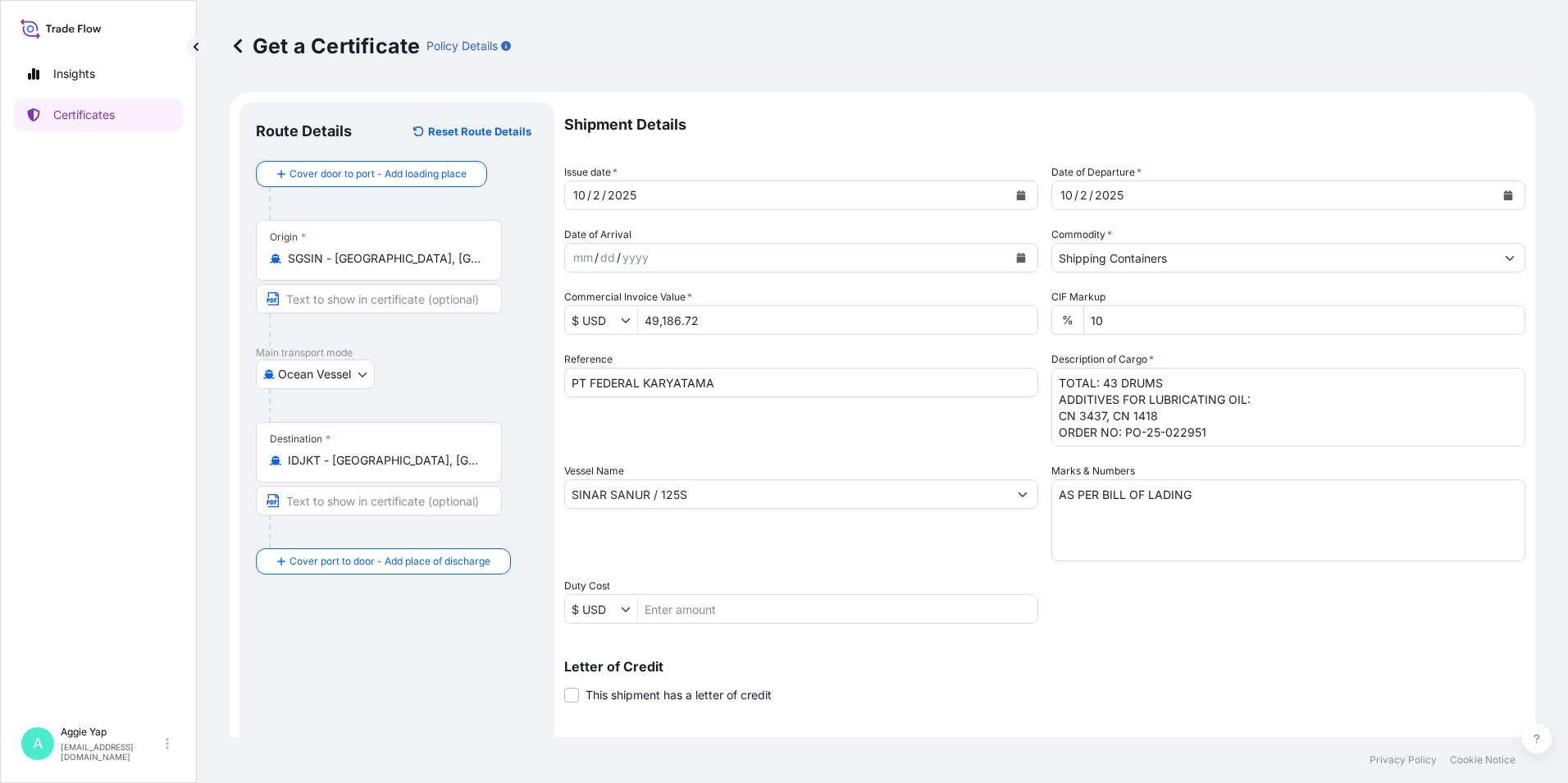
scroll to position [203, 0]
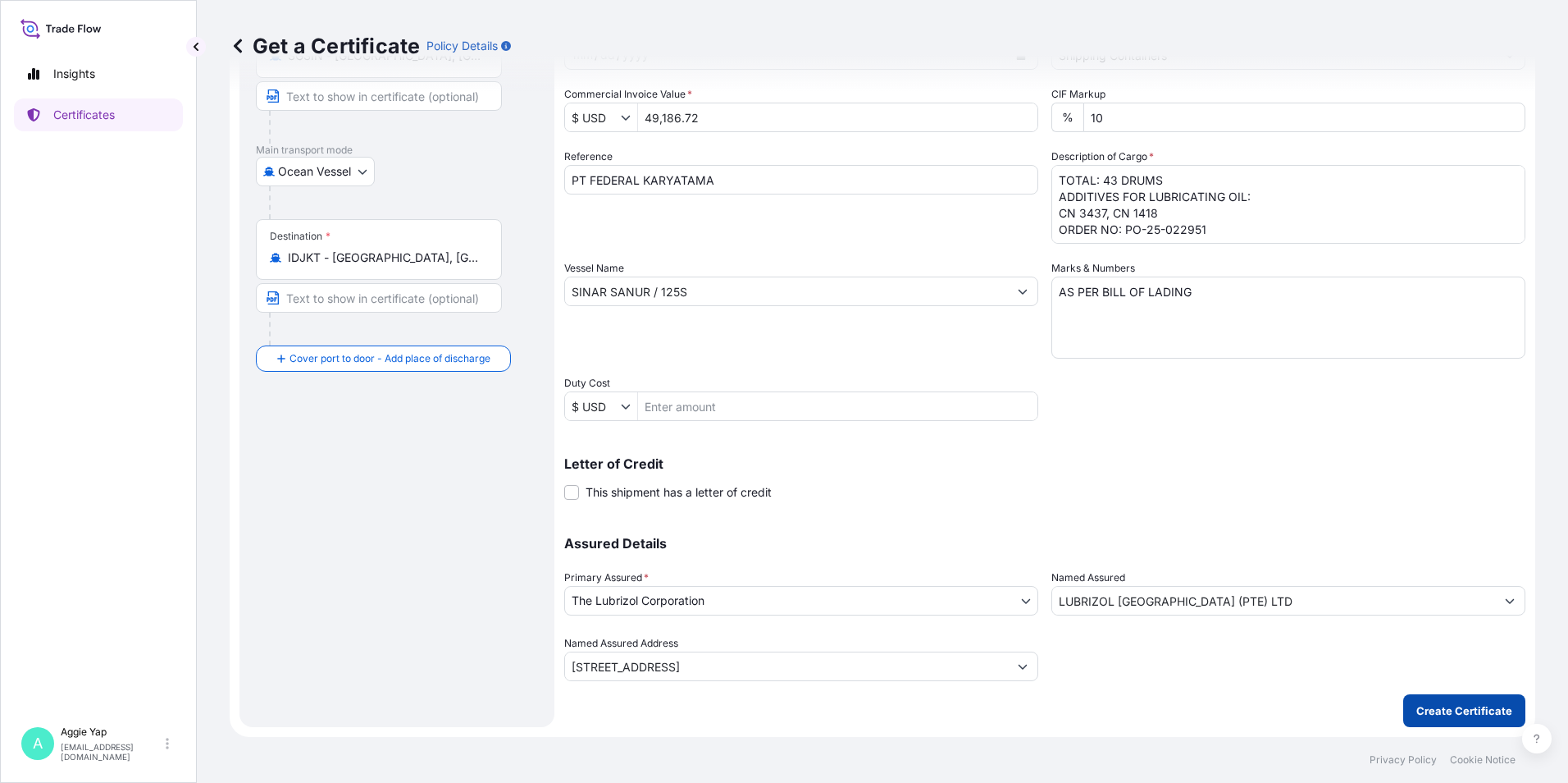
click at [1450, 709] on p "Create Certificate" at bounding box center [1464, 711] width 96 height 17
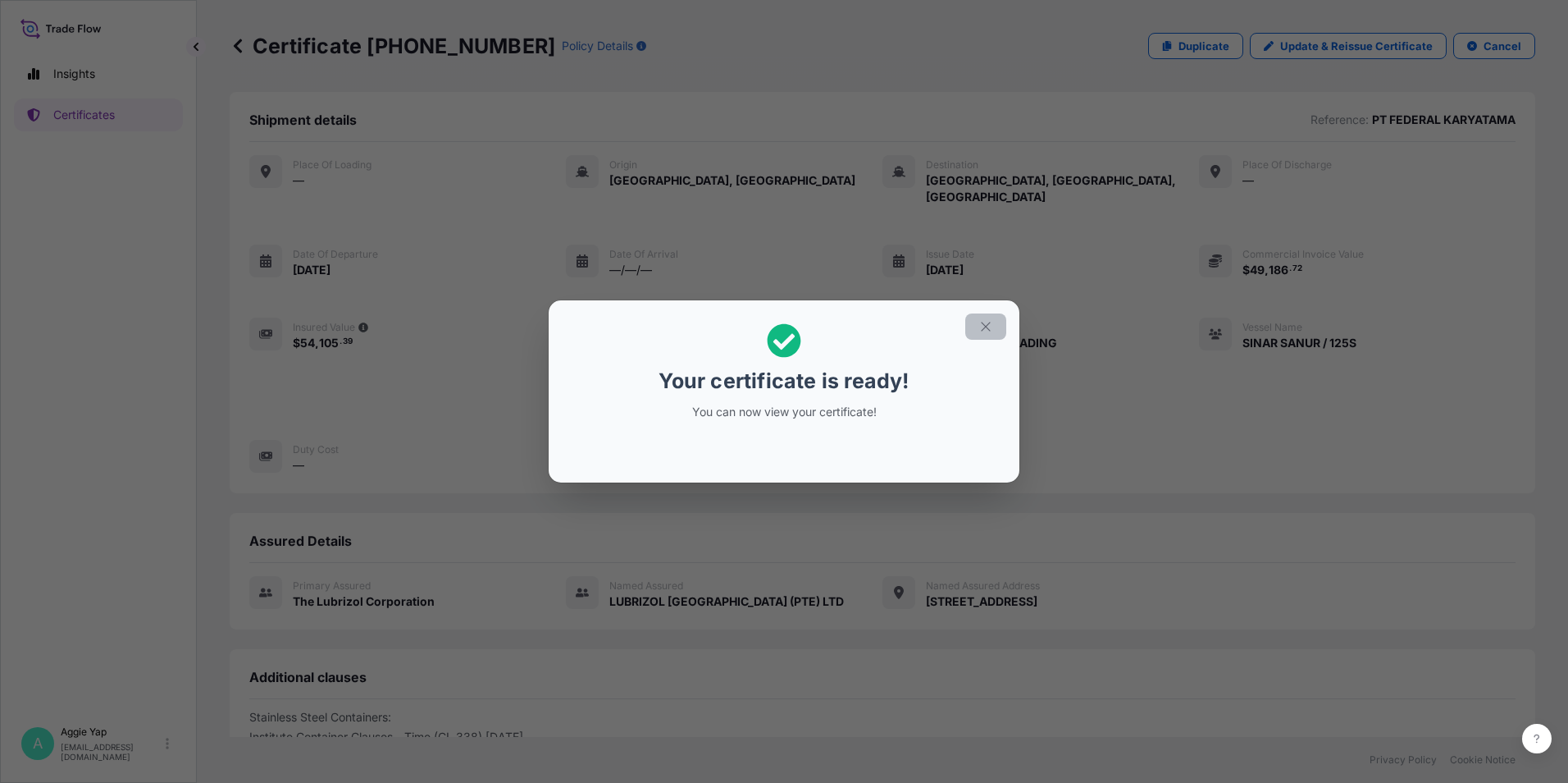
click at [979, 327] on icon "button" at bounding box center [985, 326] width 15 height 15
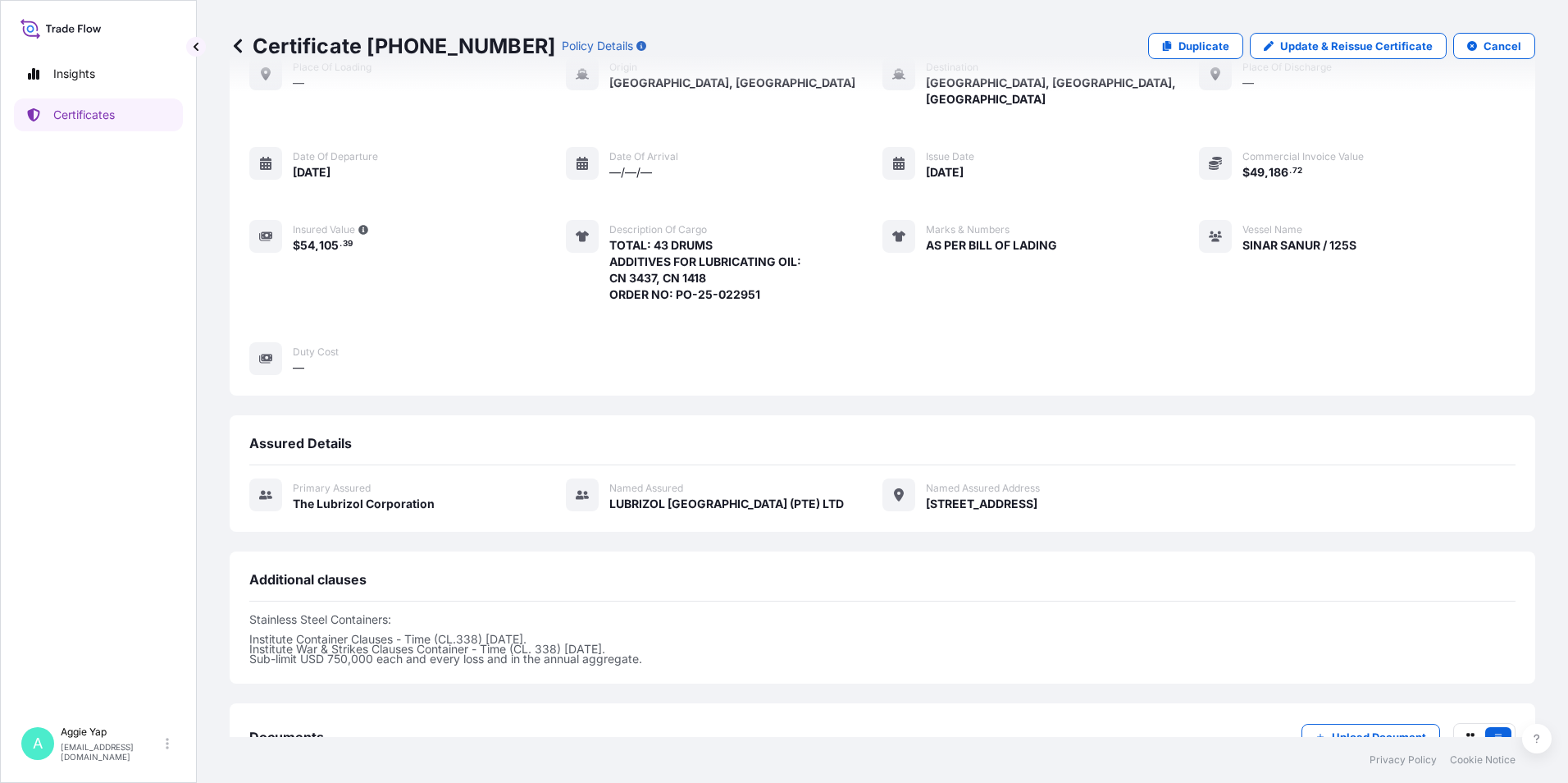
scroll to position [201, 0]
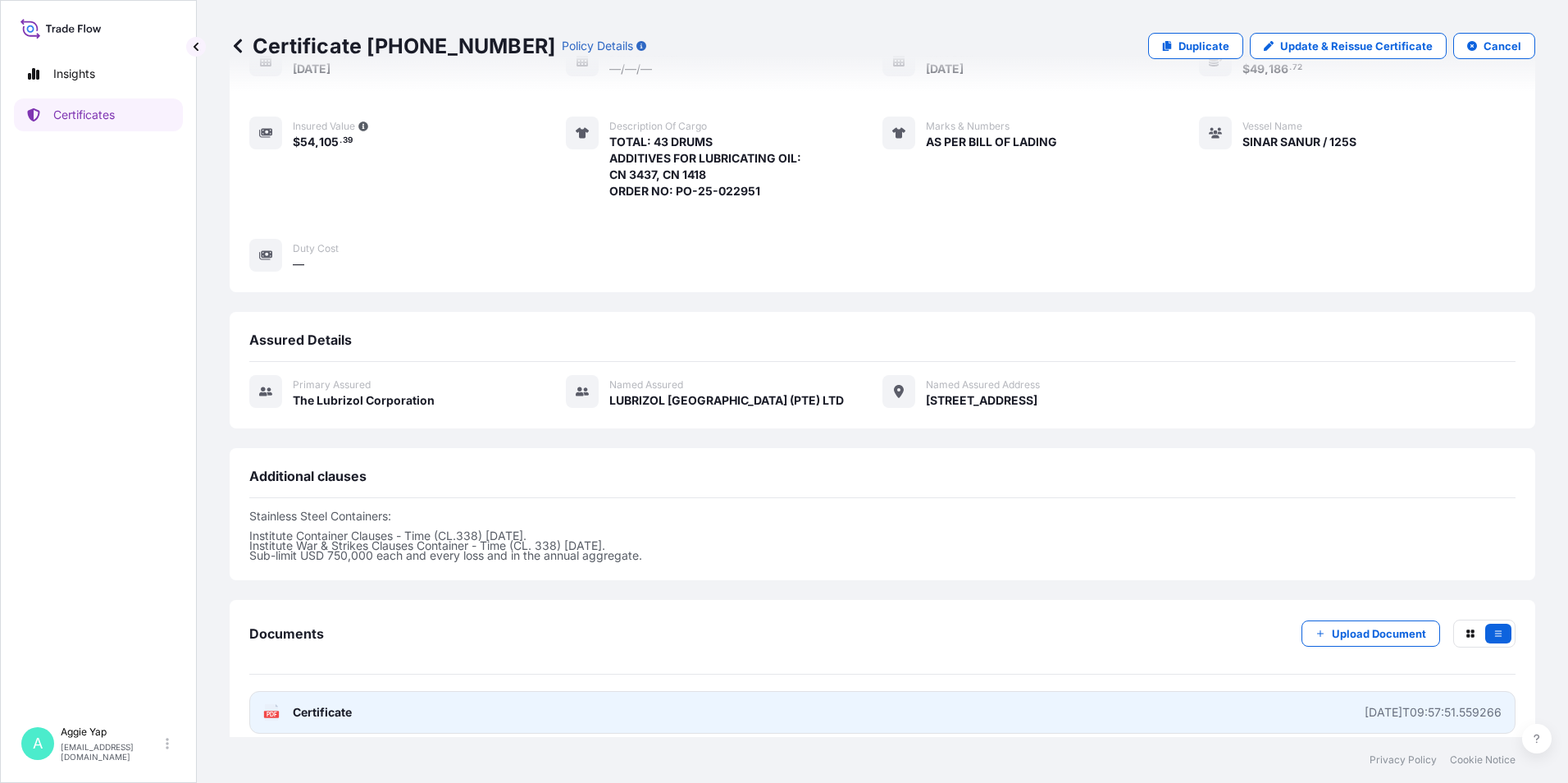
click at [1133, 709] on link "PDF Certificate 2025-10-01T09:57:51.559266" at bounding box center [882, 712] width 1267 height 42
